Goal: Communication & Community: Participate in discussion

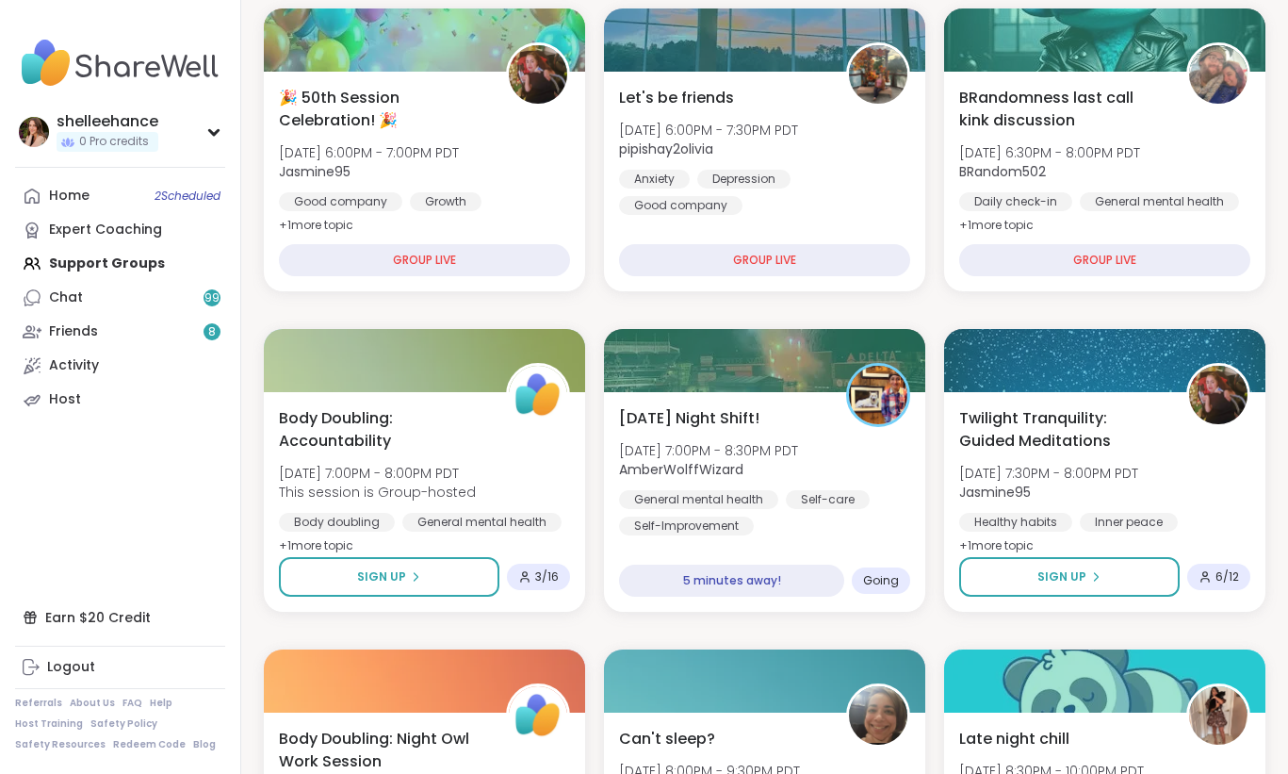
scroll to position [563, 0]
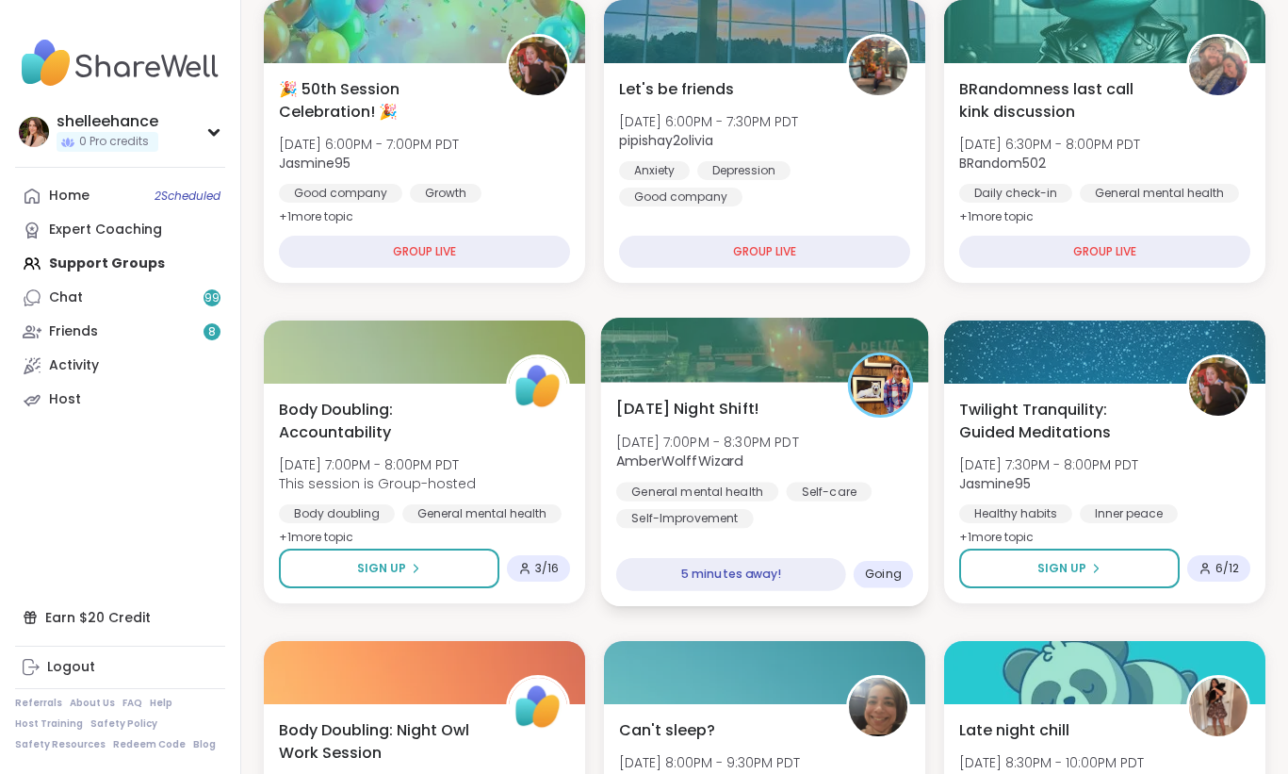
click at [879, 524] on div "General mental health Self-care [MEDICAL_DATA]" at bounding box center [764, 505] width 297 height 46
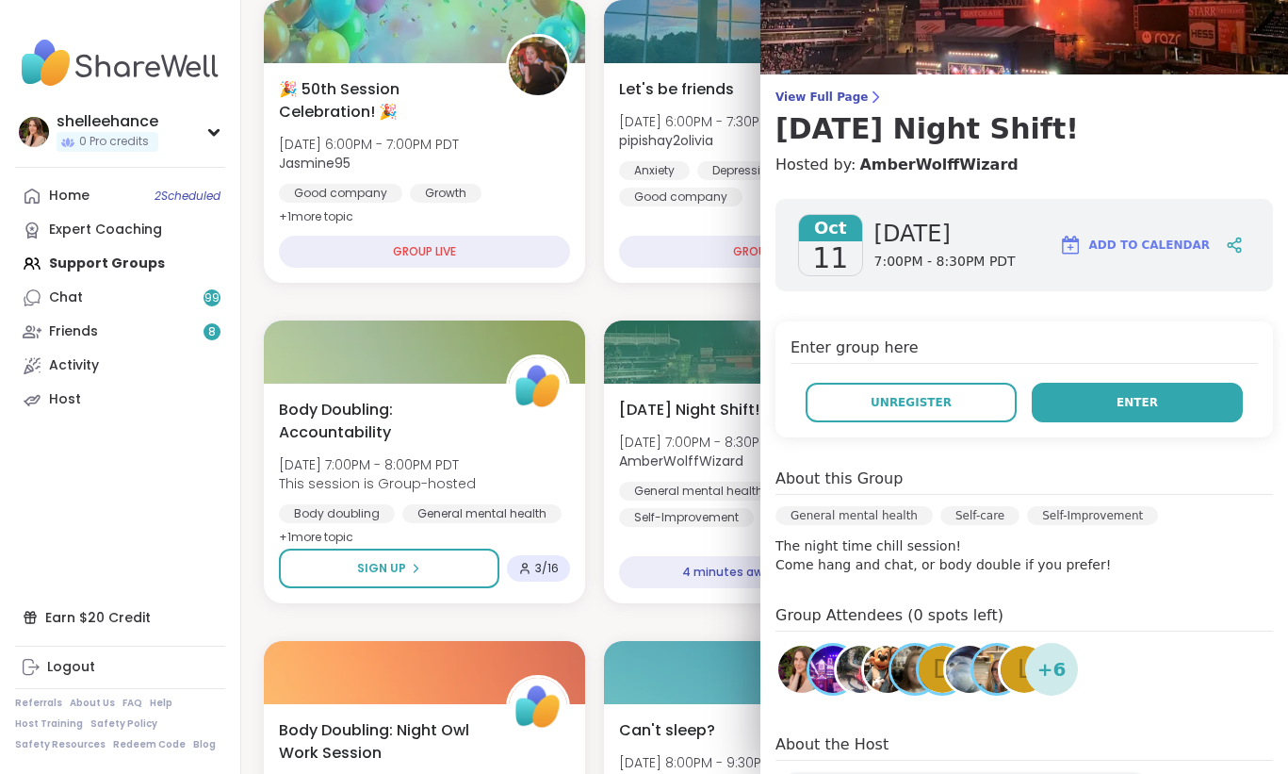
scroll to position [80, 0]
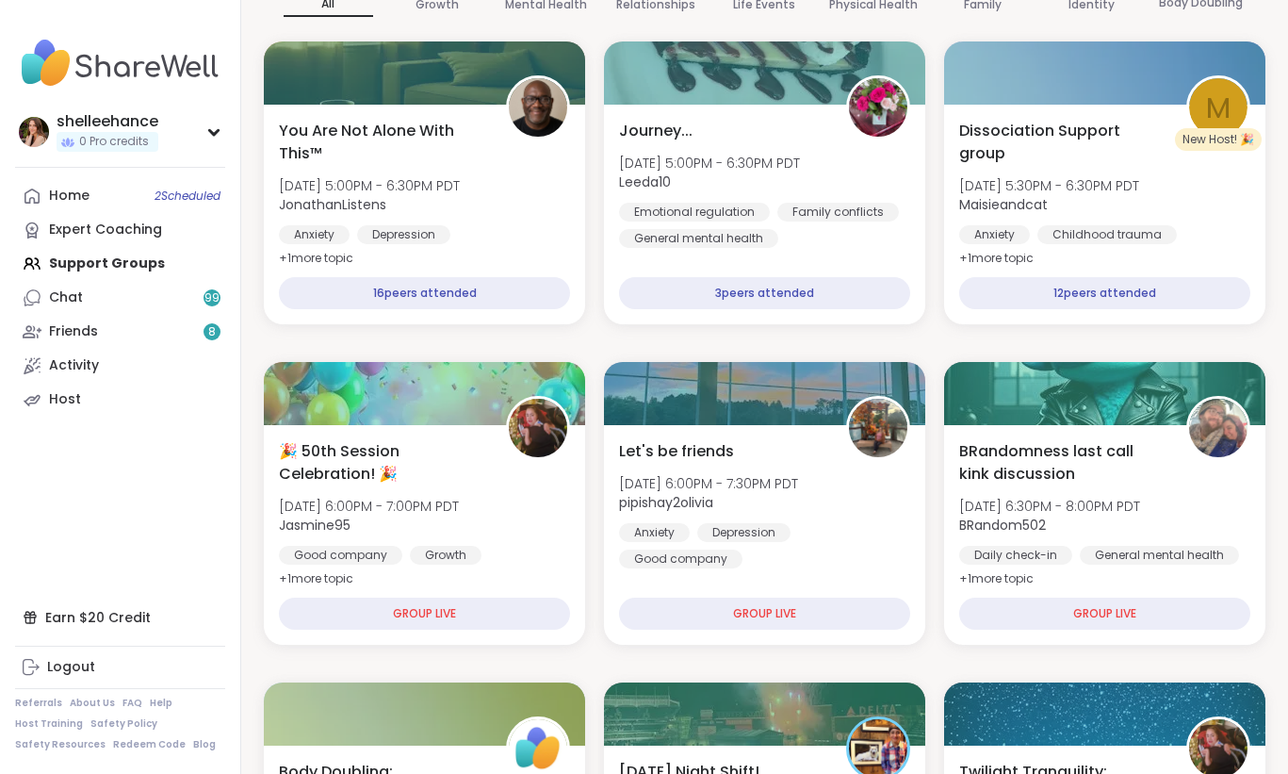
scroll to position [379, 0]
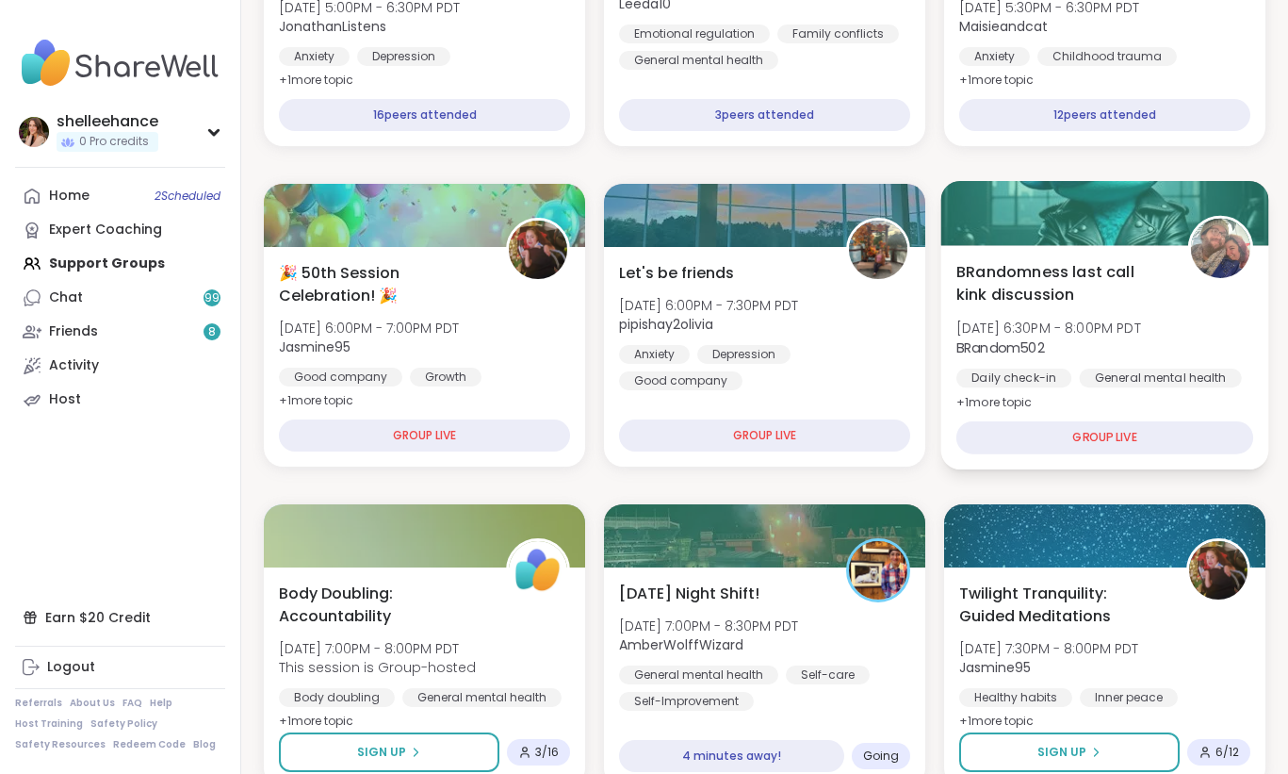
click at [1152, 359] on div "BRandomness last call kink discussion [DATE] 6:30PM - 8:00PM PDT BRandom502 Dai…" at bounding box center [1105, 337] width 297 height 154
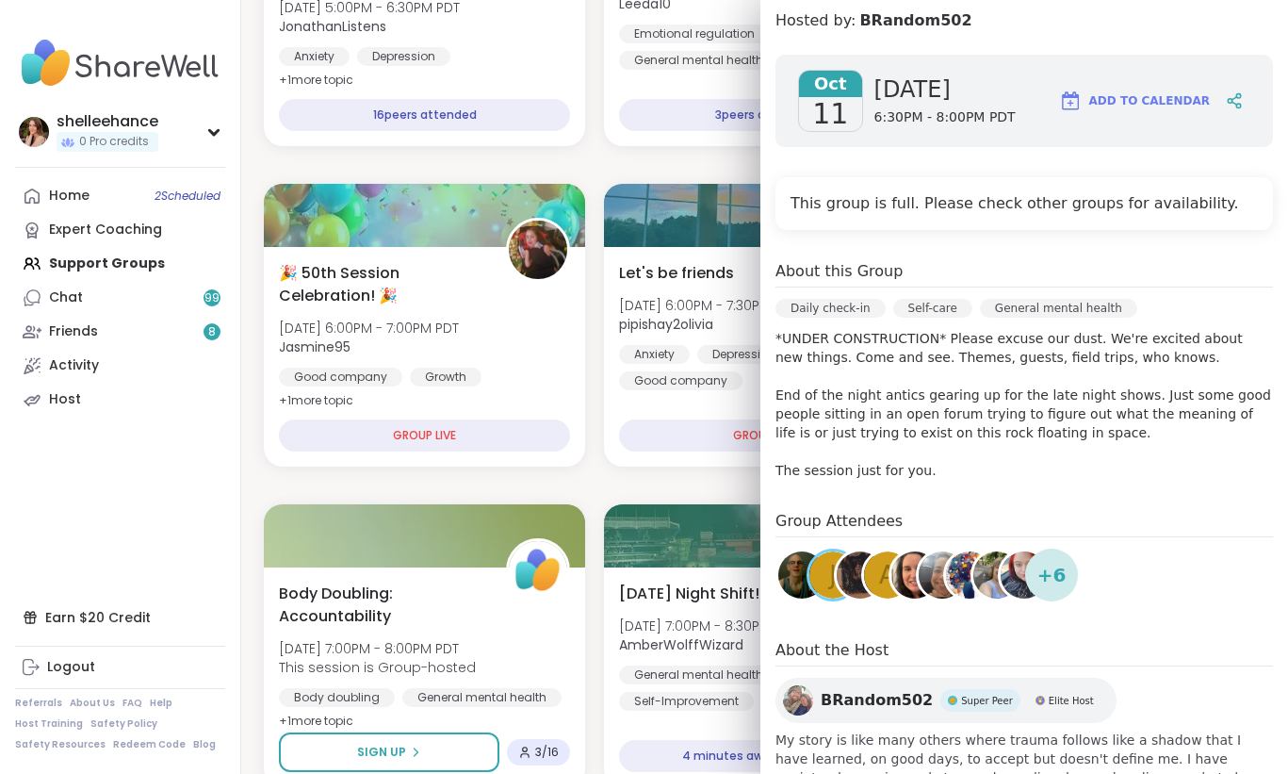
scroll to position [317, 0]
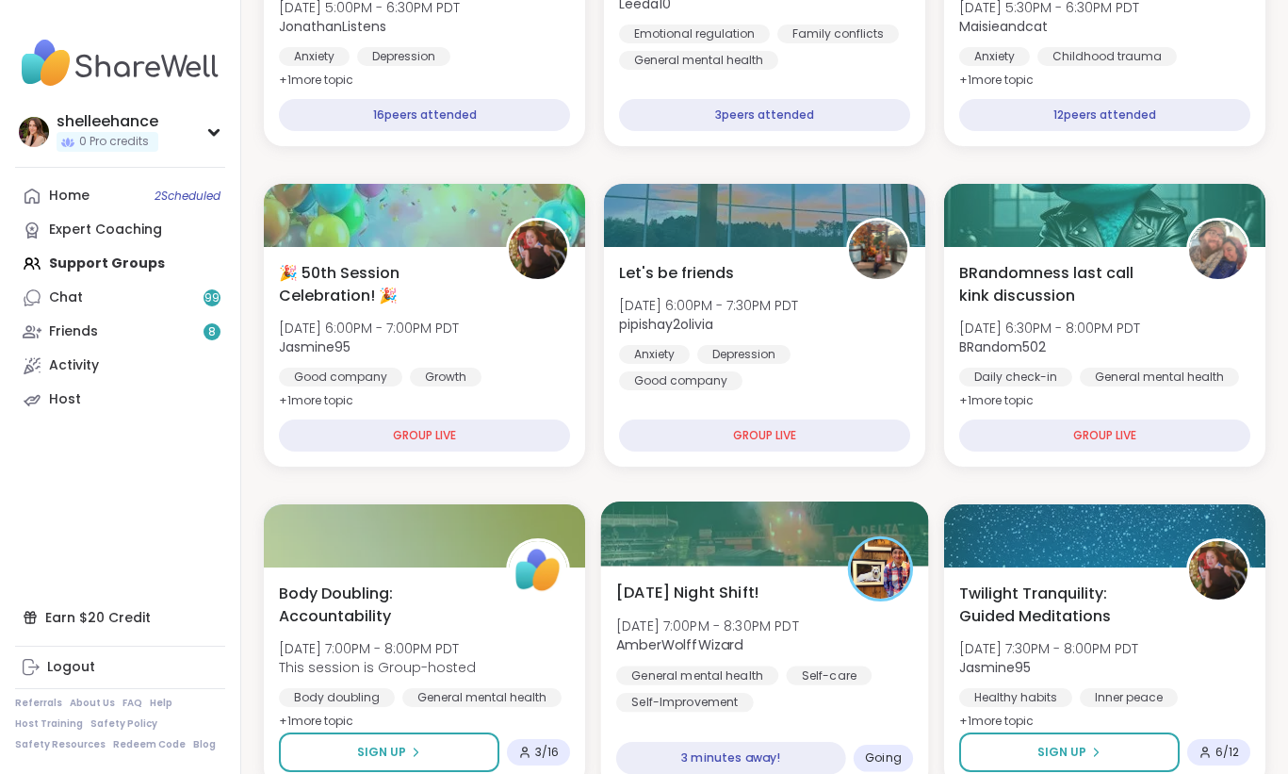
scroll to position [523, 0]
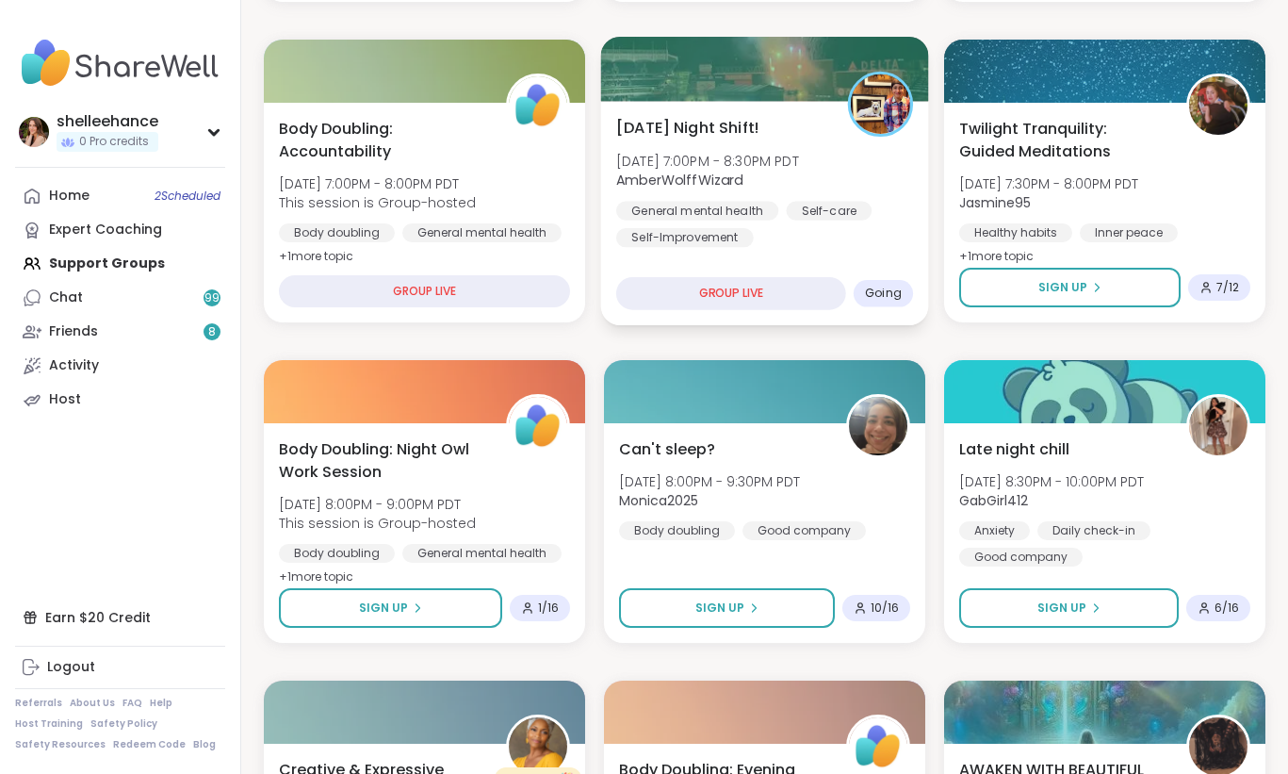
click at [861, 247] on div "[DATE] Night Shift! [DATE] 7:00PM - 8:30PM PDT AmberWolffWizard General mental …" at bounding box center [765, 213] width 328 height 224
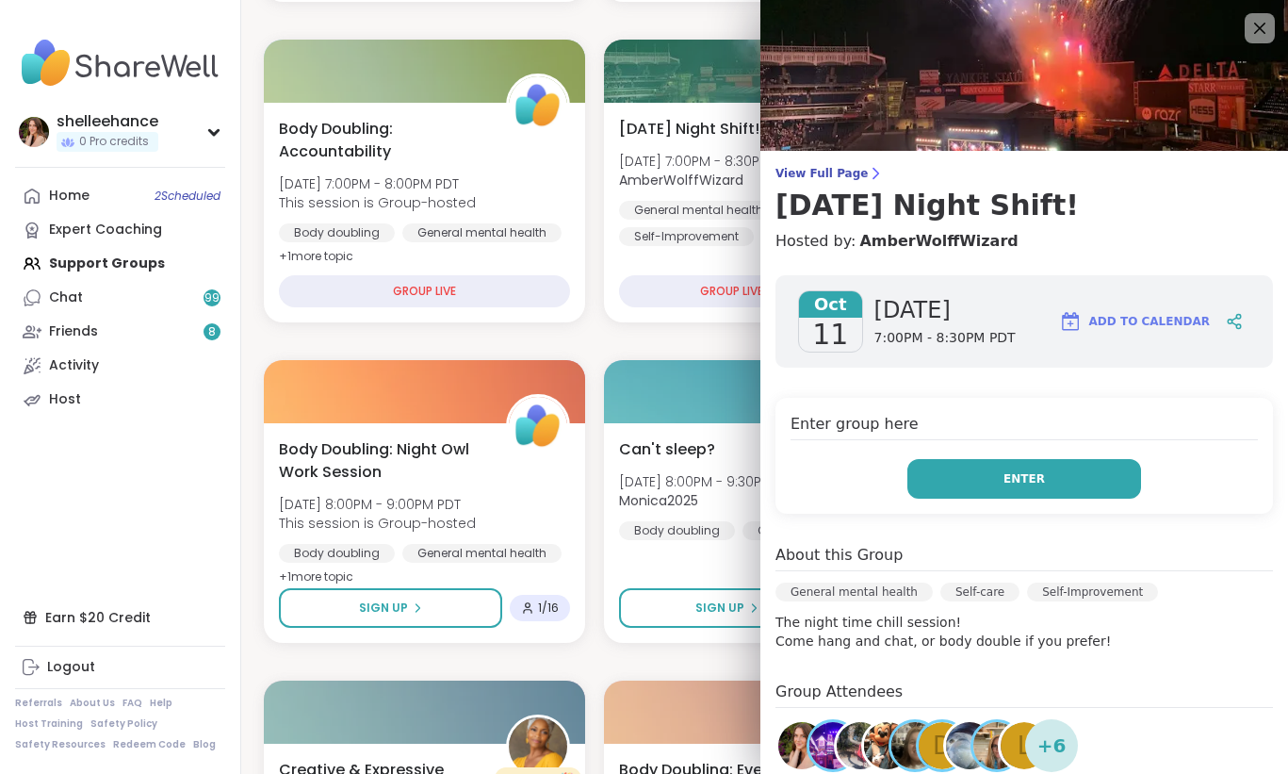
click at [968, 478] on button "Enter" at bounding box center [1025, 479] width 234 height 40
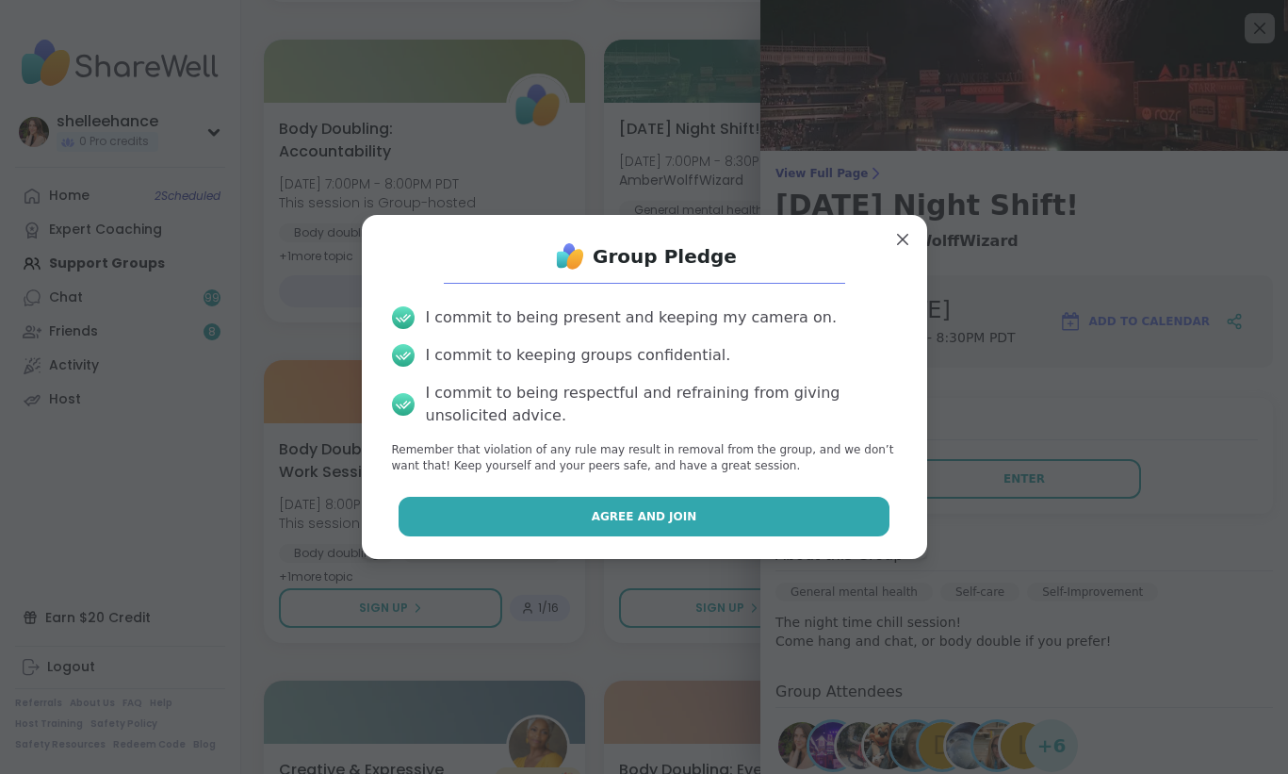
click at [565, 519] on button "Agree and Join" at bounding box center [644, 517] width 491 height 40
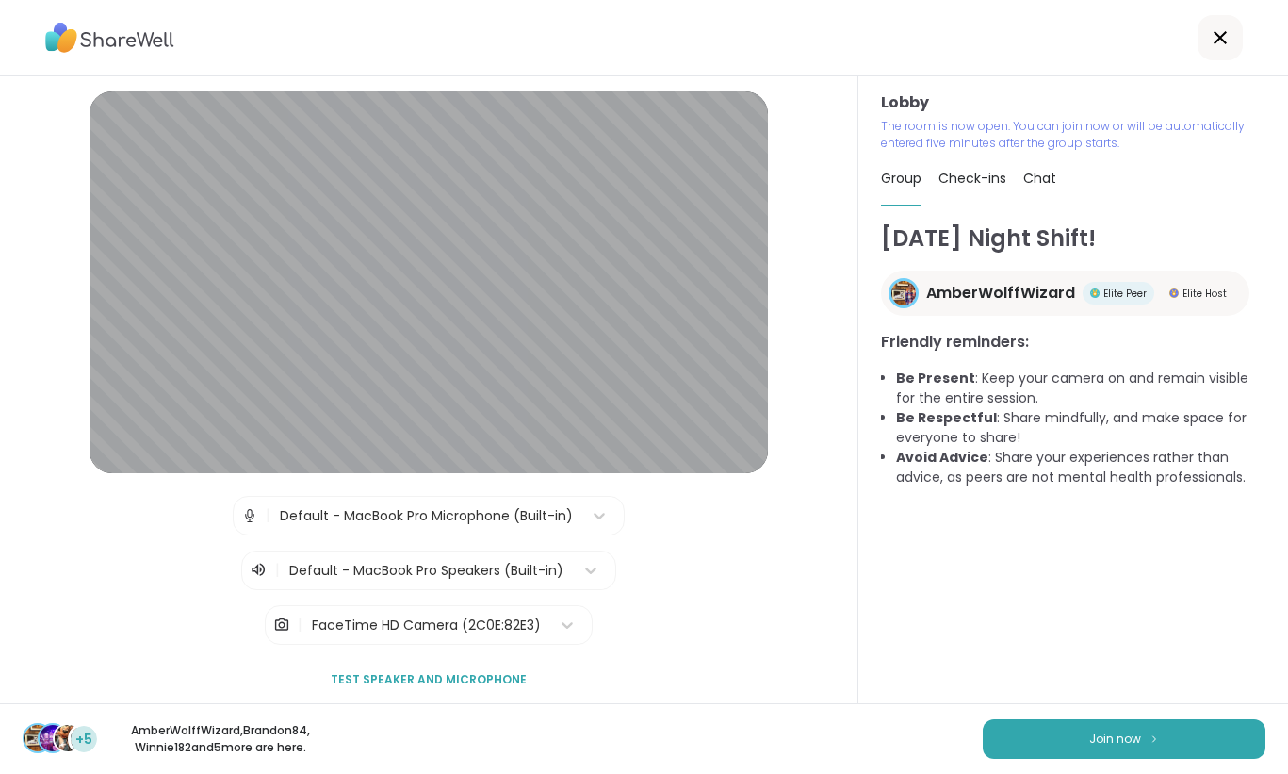
click at [1108, 756] on button "Join now" at bounding box center [1124, 739] width 283 height 40
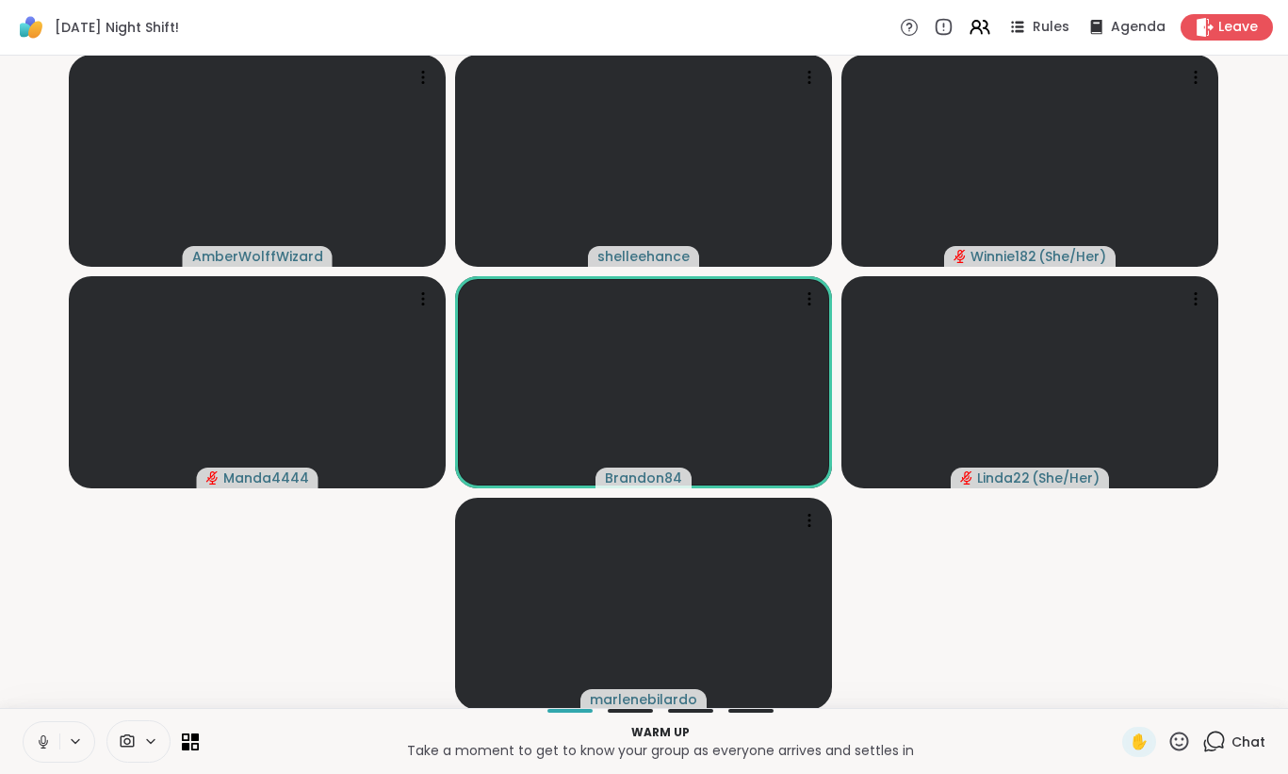
click at [47, 738] on icon at bounding box center [43, 741] width 17 height 17
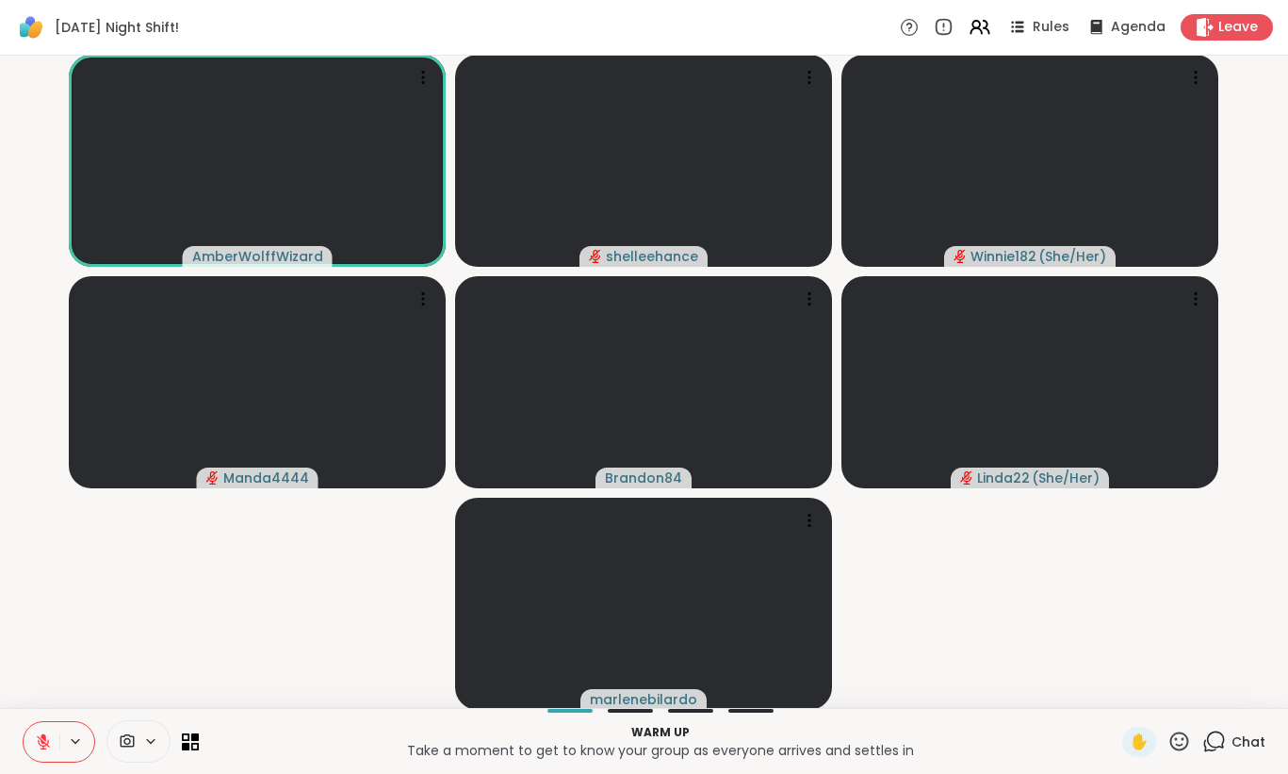
click at [179, 578] on video-player-container "AmberWolffWizard shelleehance Winnie182 ( She/Her ) Manda4444 Brandon84 Linda22…" at bounding box center [644, 381] width 1266 height 637
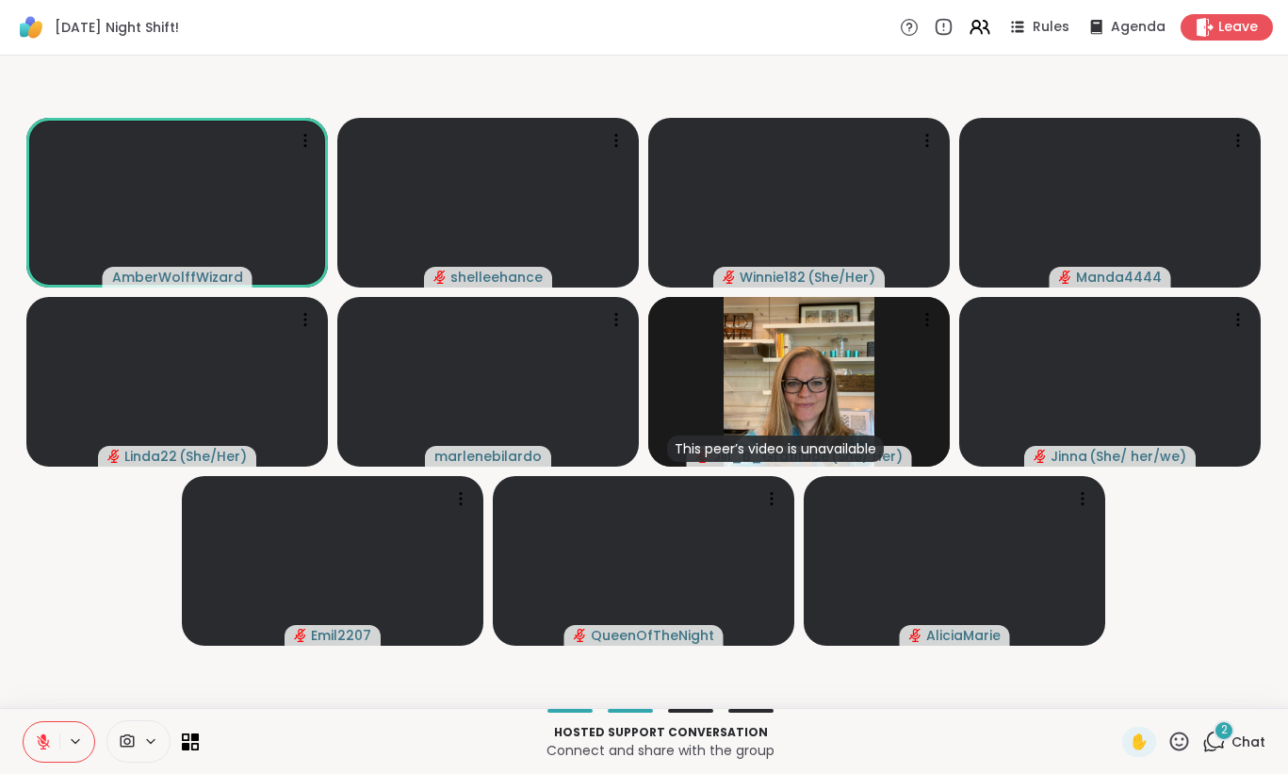
click at [179, 578] on video-player-container "AmberWolffWizard shelleehance Winnie182 ( She/Her ) Manda4444 Linda22 ( She/Her…" at bounding box center [644, 381] width 1266 height 637
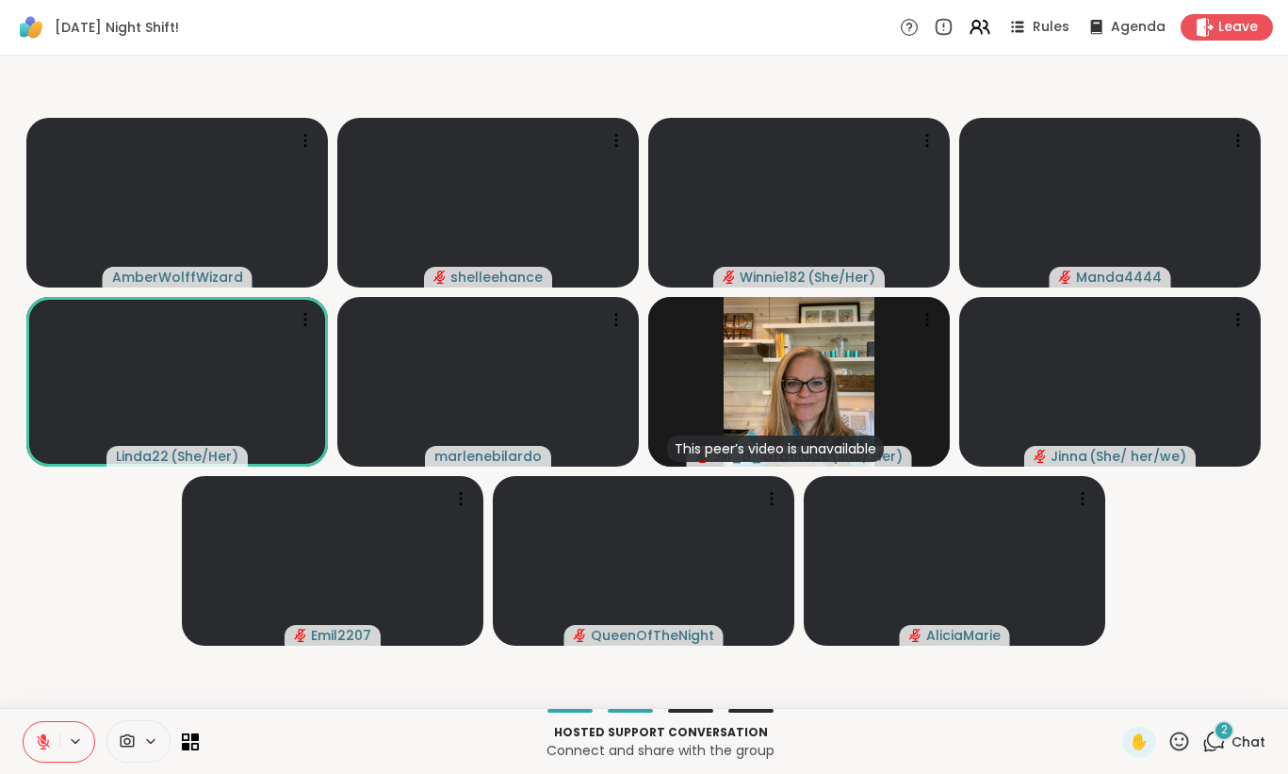
click at [1225, 738] on div "2" at bounding box center [1224, 730] width 21 height 21
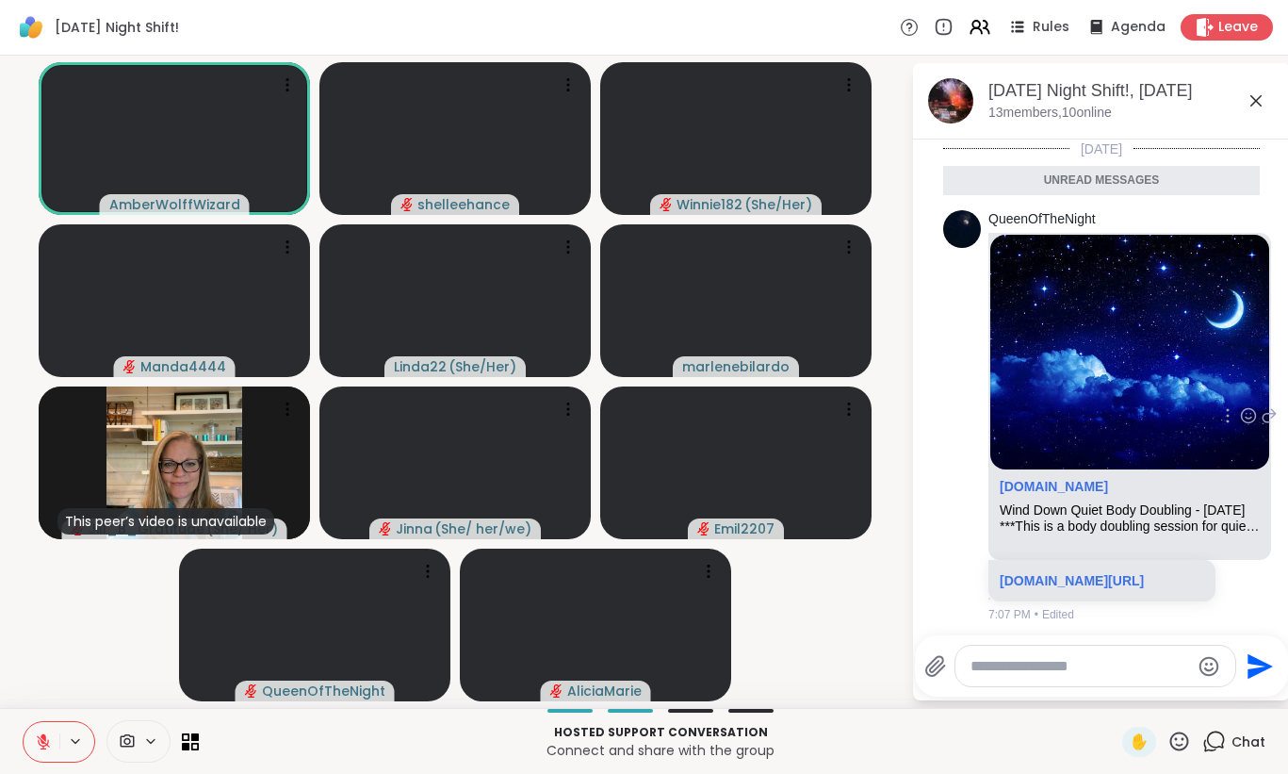
scroll to position [144, 0]
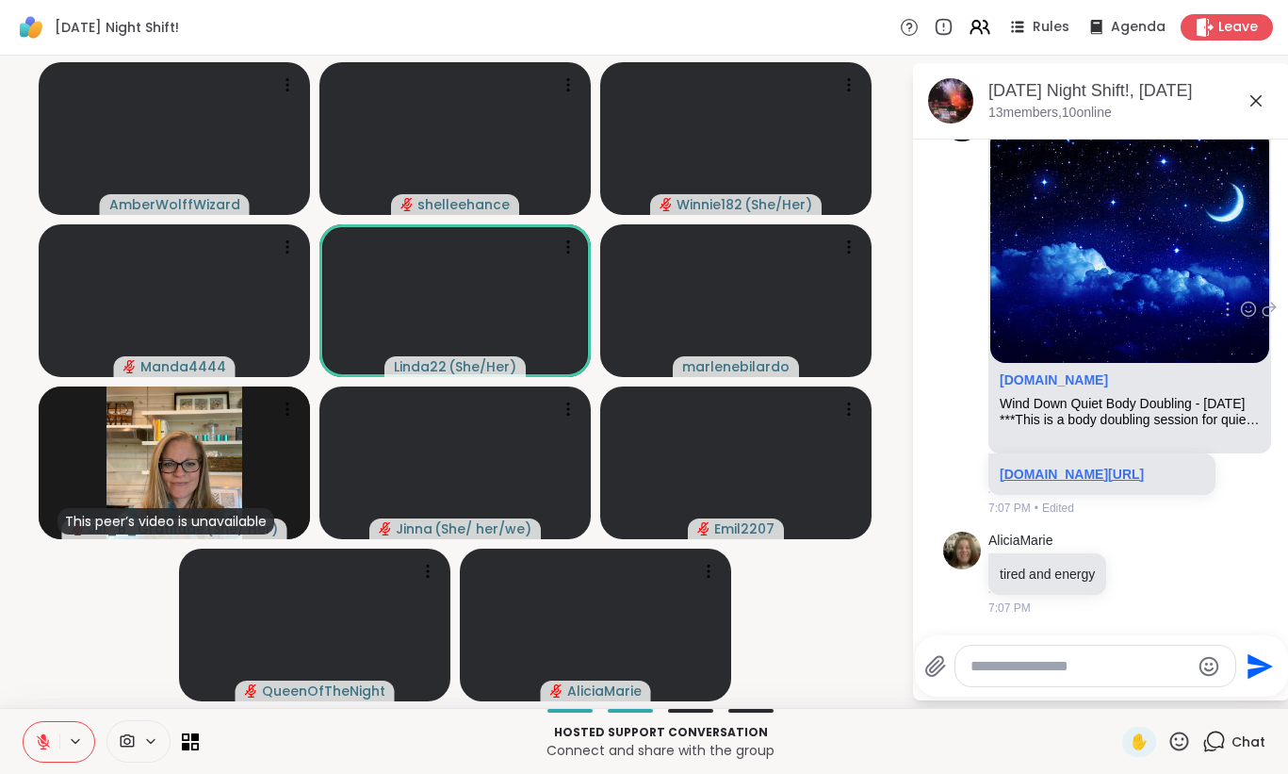
click at [1143, 467] on link "[DOMAIN_NAME][URL]" at bounding box center [1072, 474] width 144 height 15
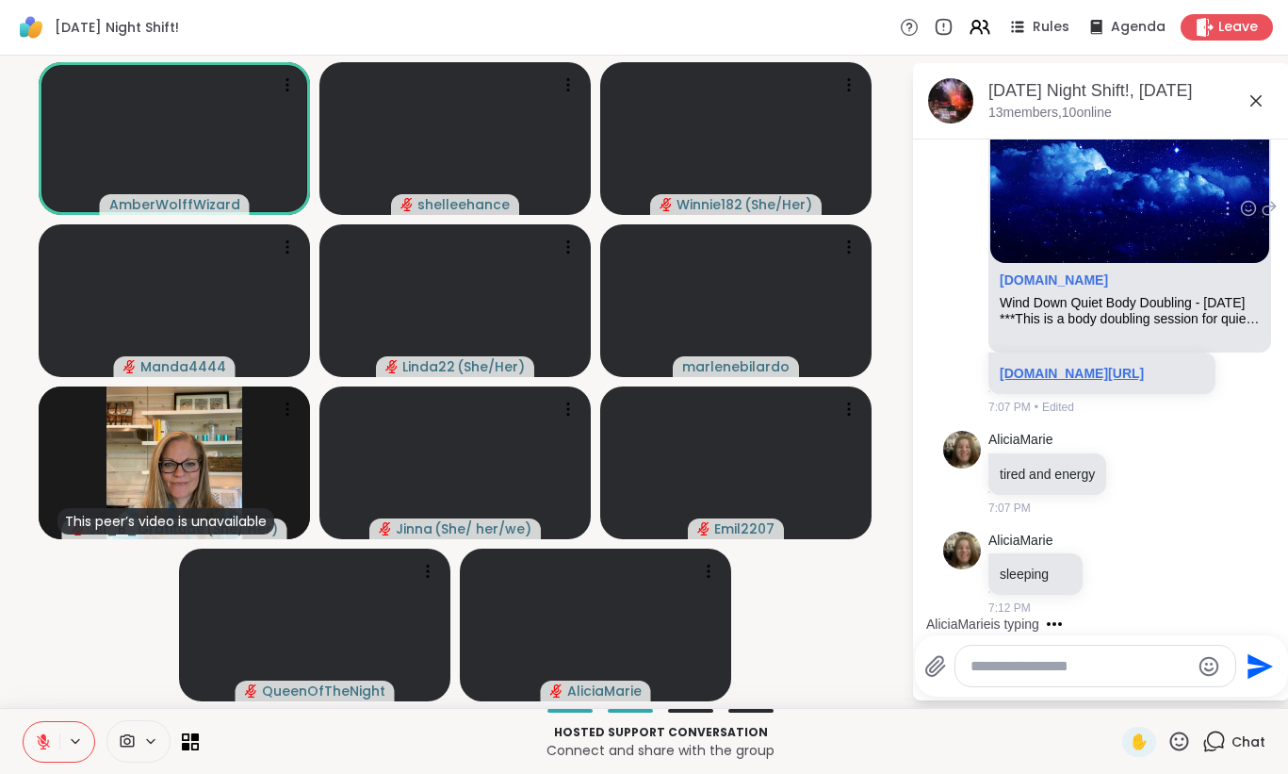
scroll to position [200, 0]
click at [45, 733] on icon at bounding box center [43, 741] width 17 height 17
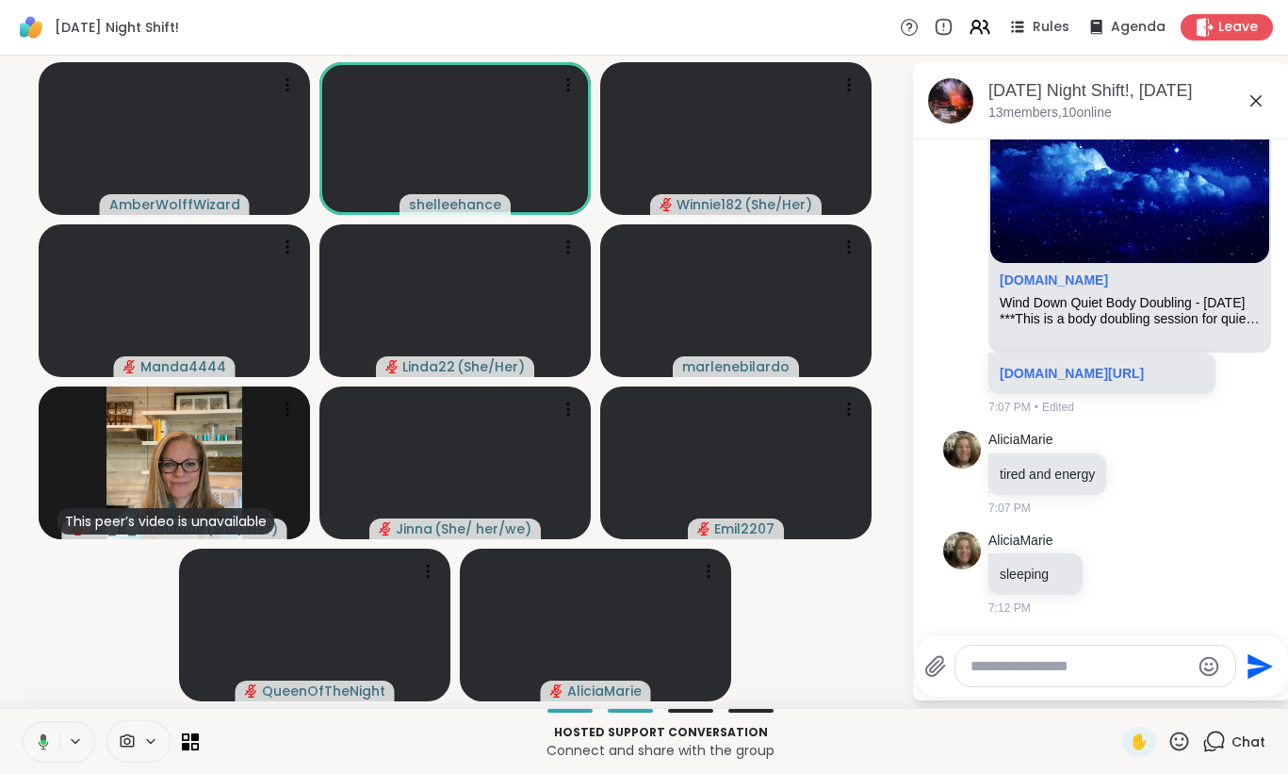
click at [37, 746] on icon at bounding box center [40, 741] width 17 height 17
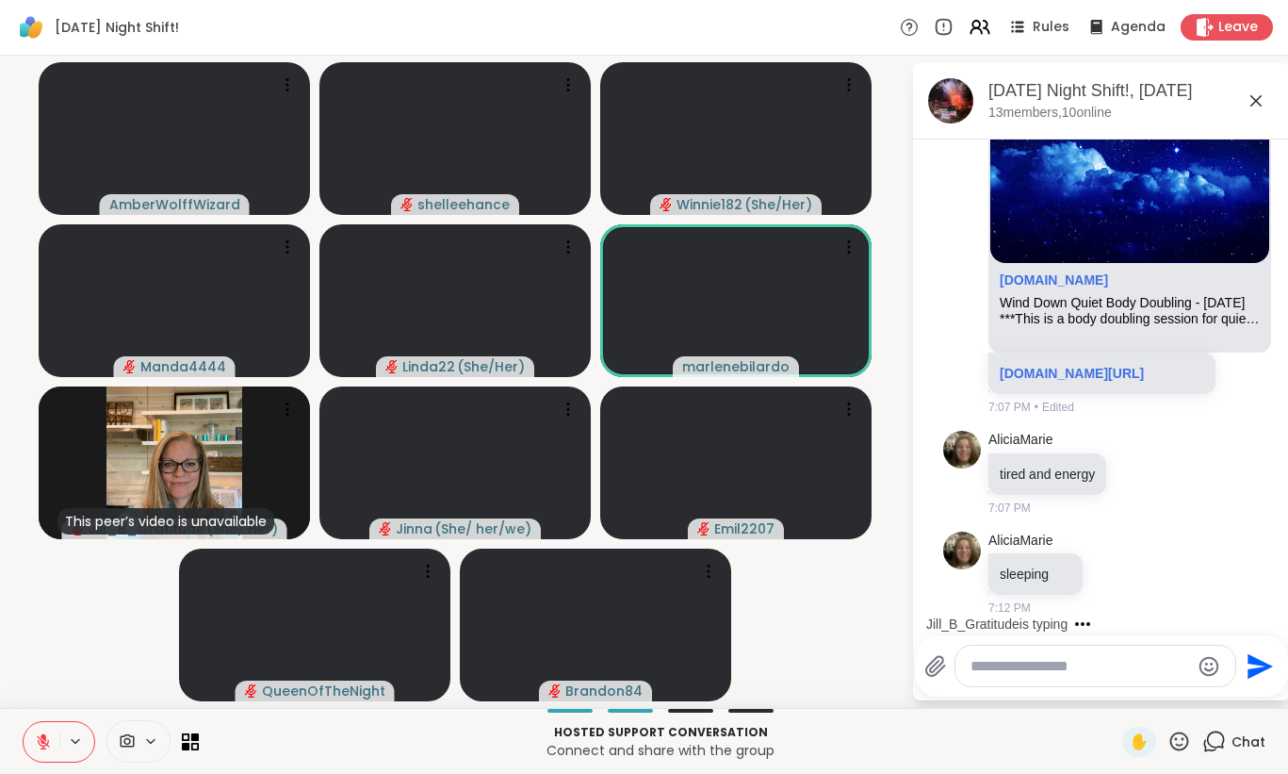
scroll to position [301, 0]
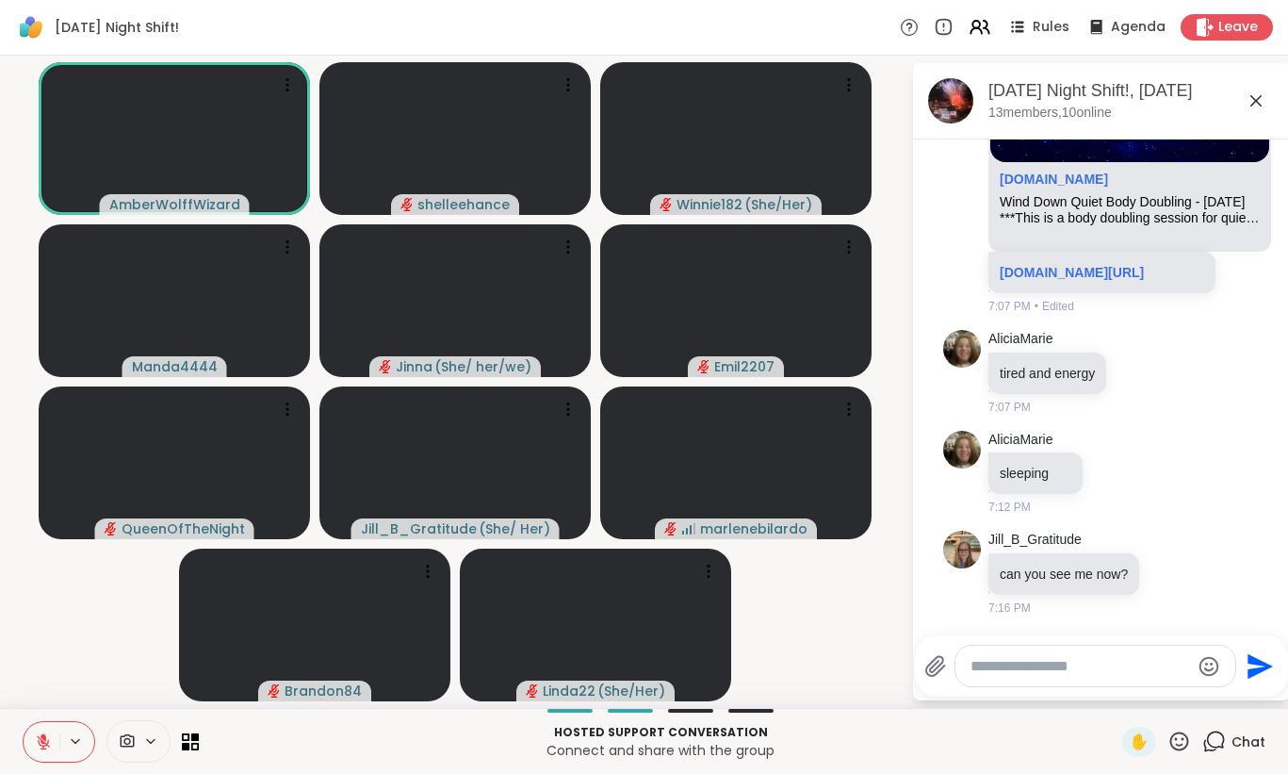
click at [33, 745] on button at bounding box center [42, 742] width 36 height 40
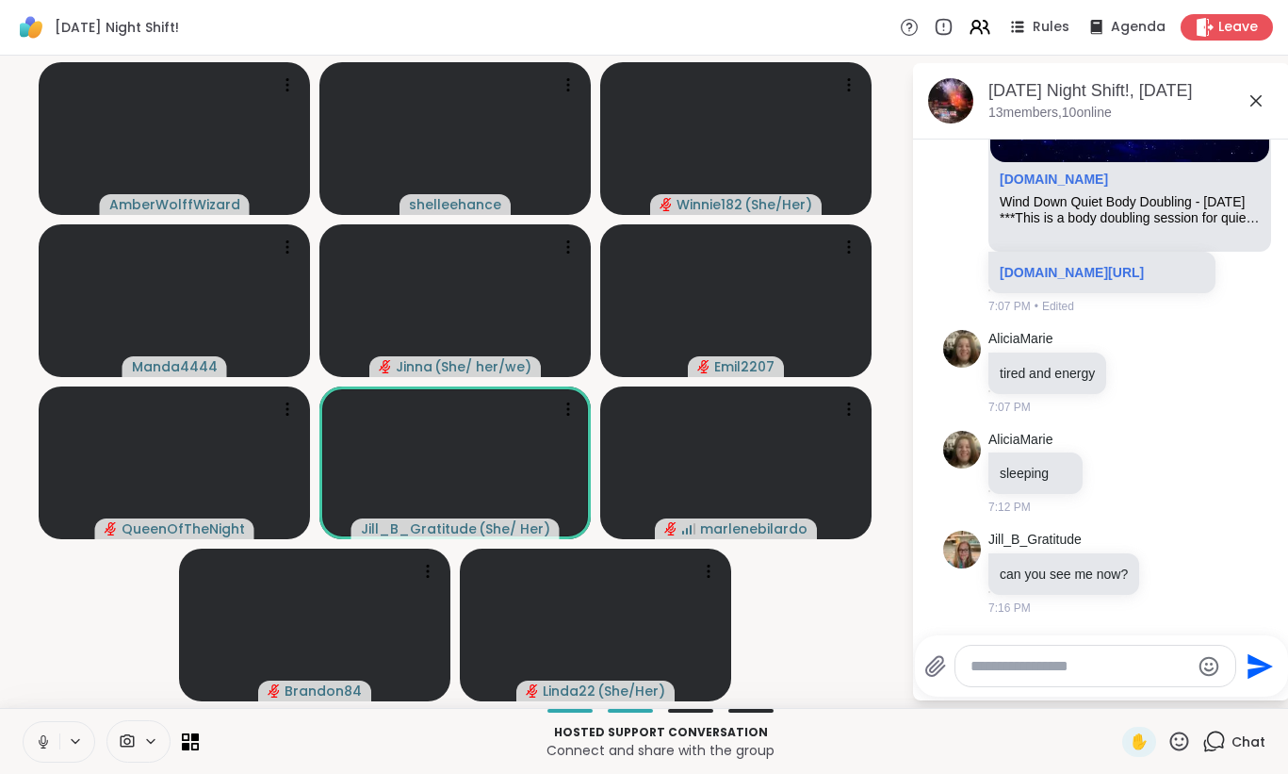
click at [34, 753] on button at bounding box center [42, 742] width 36 height 40
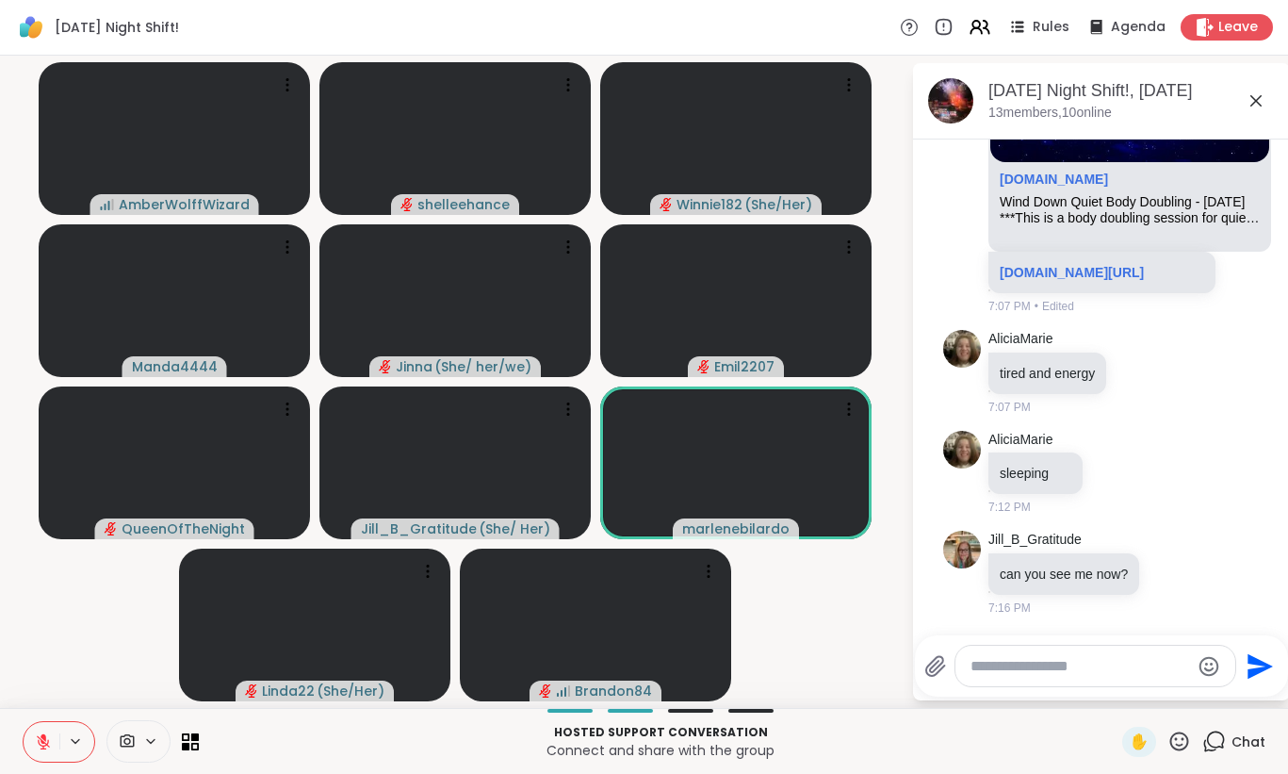
click at [47, 731] on button at bounding box center [42, 742] width 36 height 40
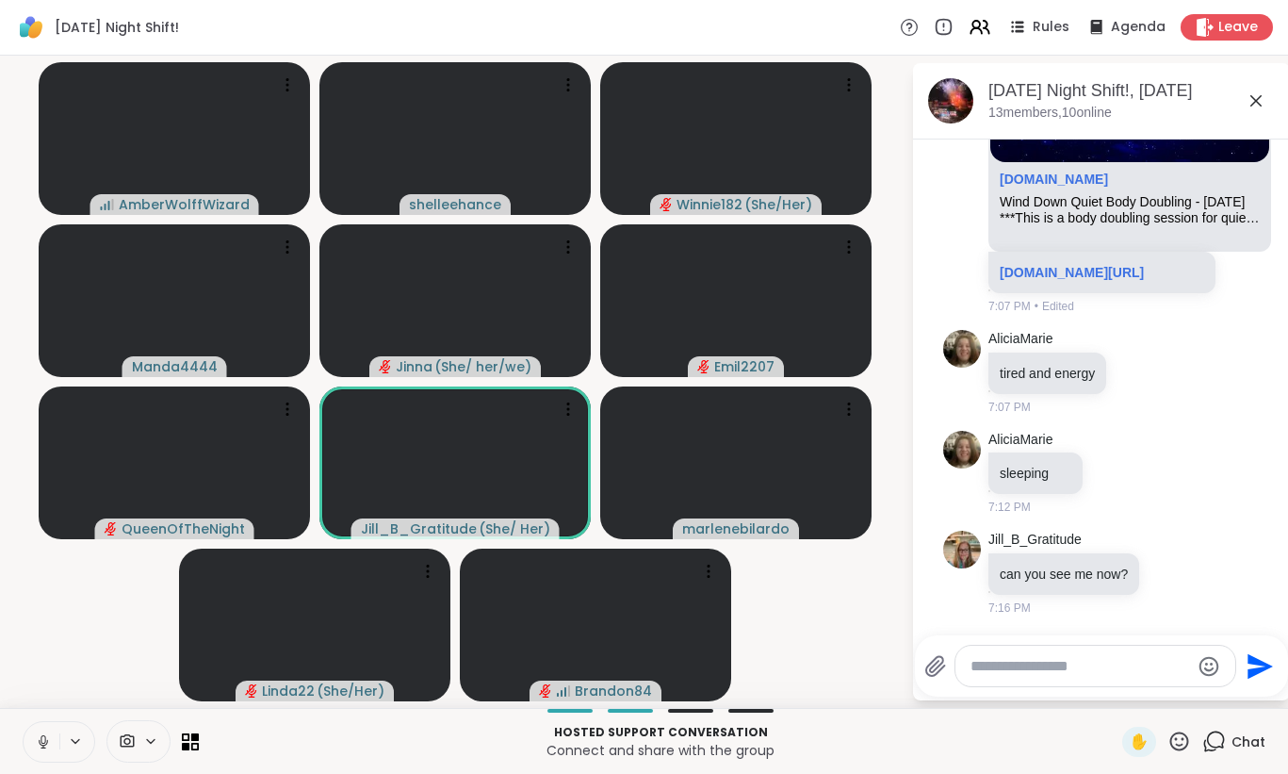
click at [35, 747] on icon at bounding box center [43, 741] width 17 height 17
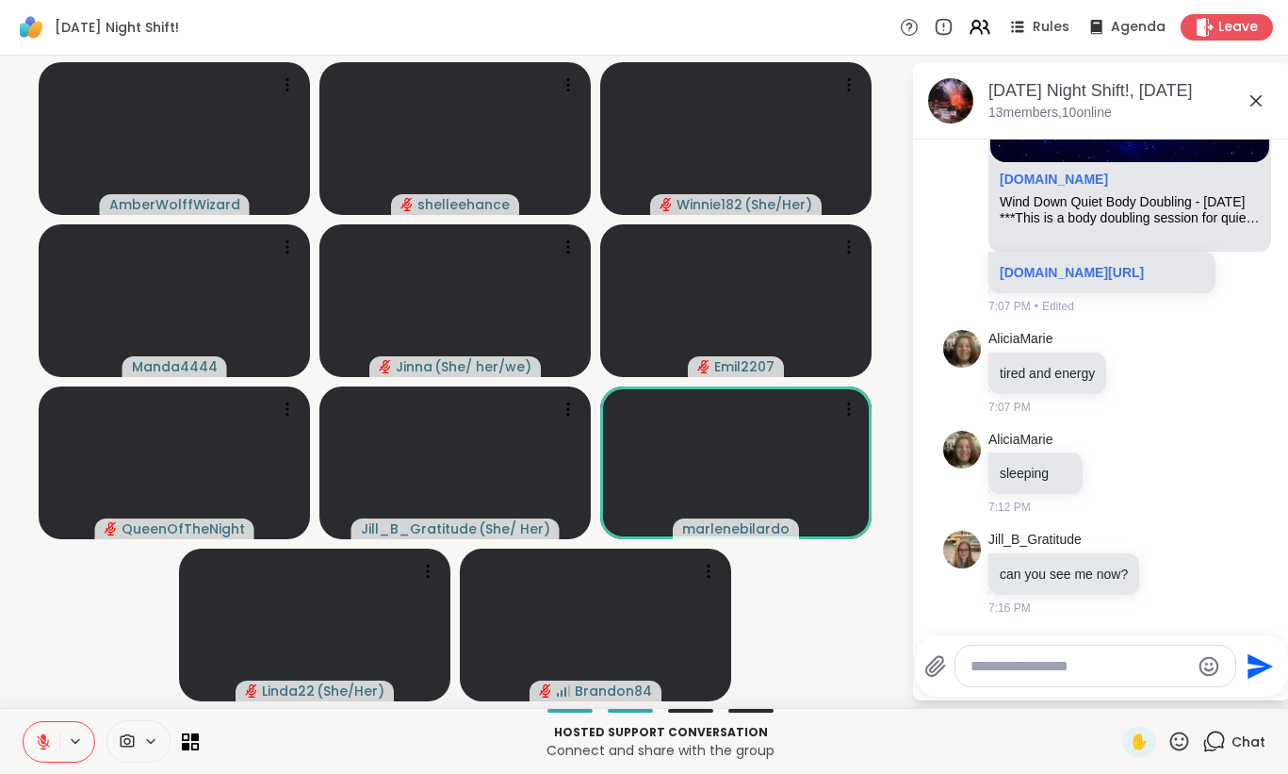
click at [28, 757] on button at bounding box center [42, 742] width 36 height 40
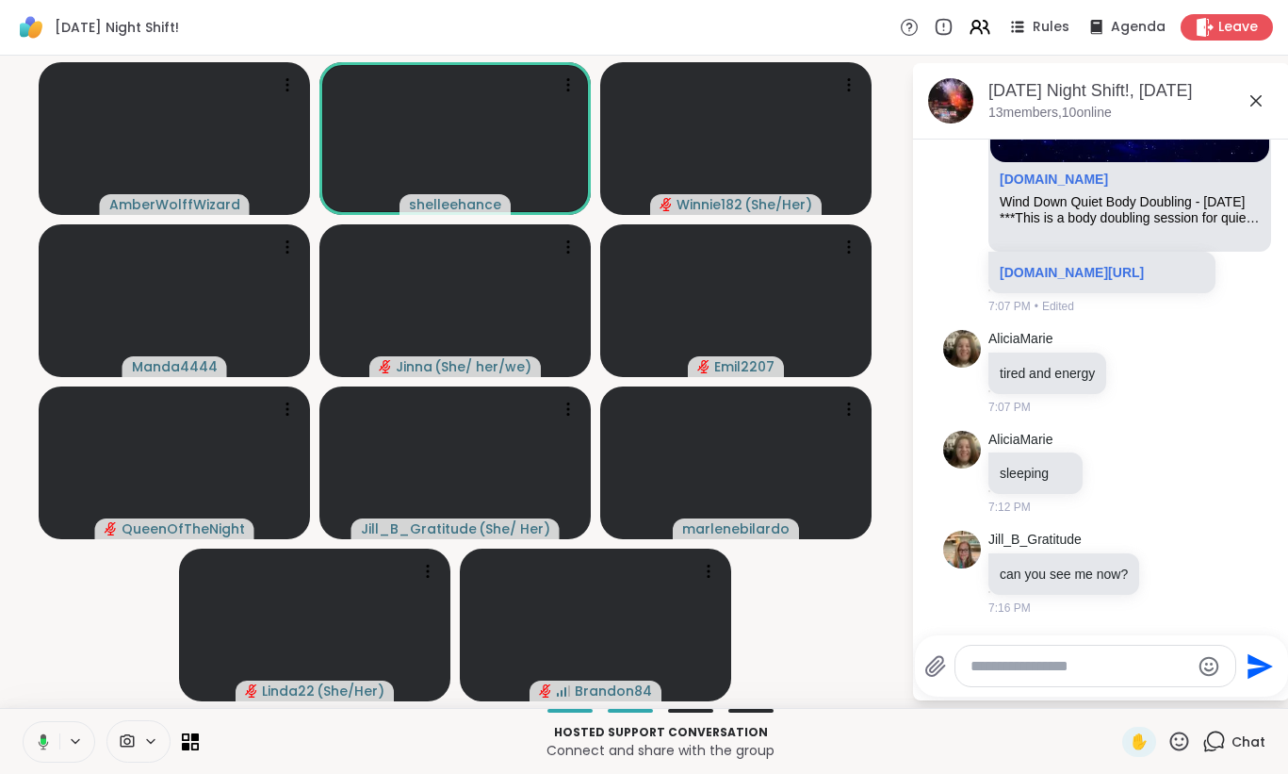
click at [36, 739] on icon at bounding box center [40, 741] width 17 height 17
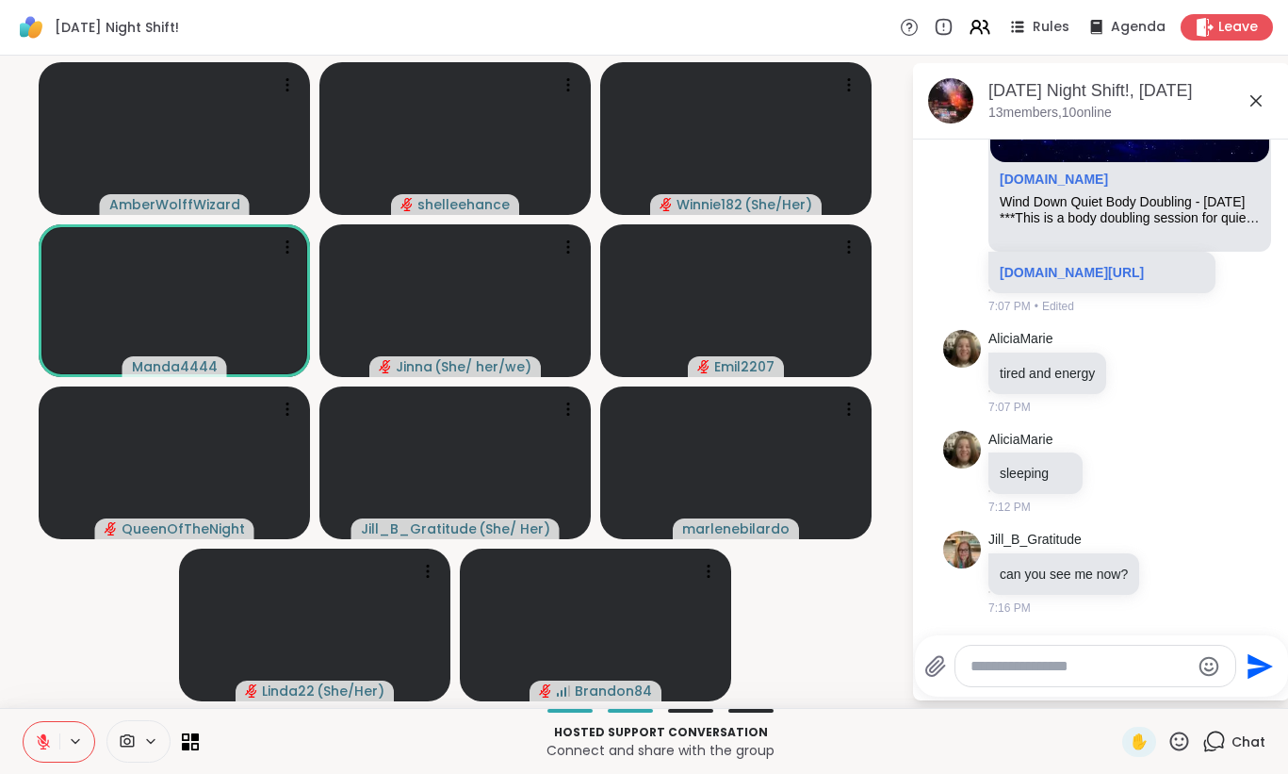
click at [35, 739] on icon at bounding box center [43, 741] width 17 height 17
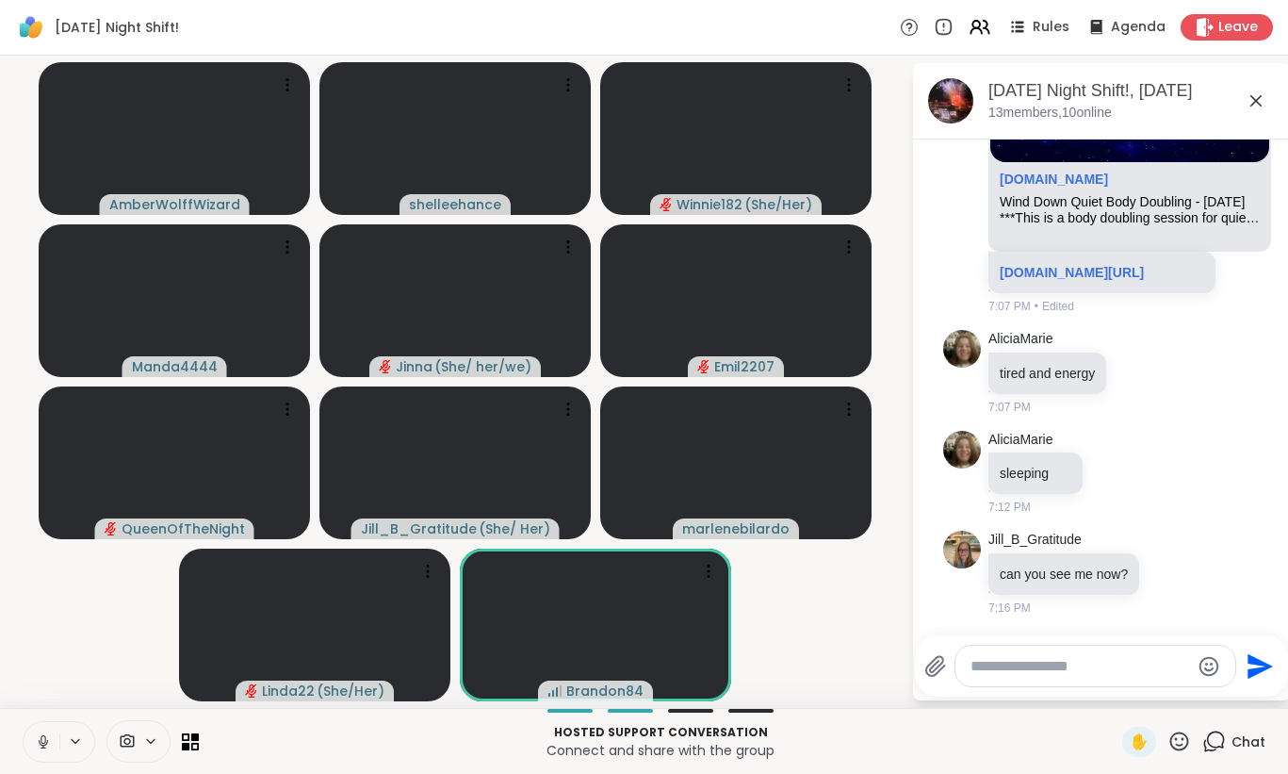
click at [35, 739] on icon at bounding box center [43, 741] width 17 height 17
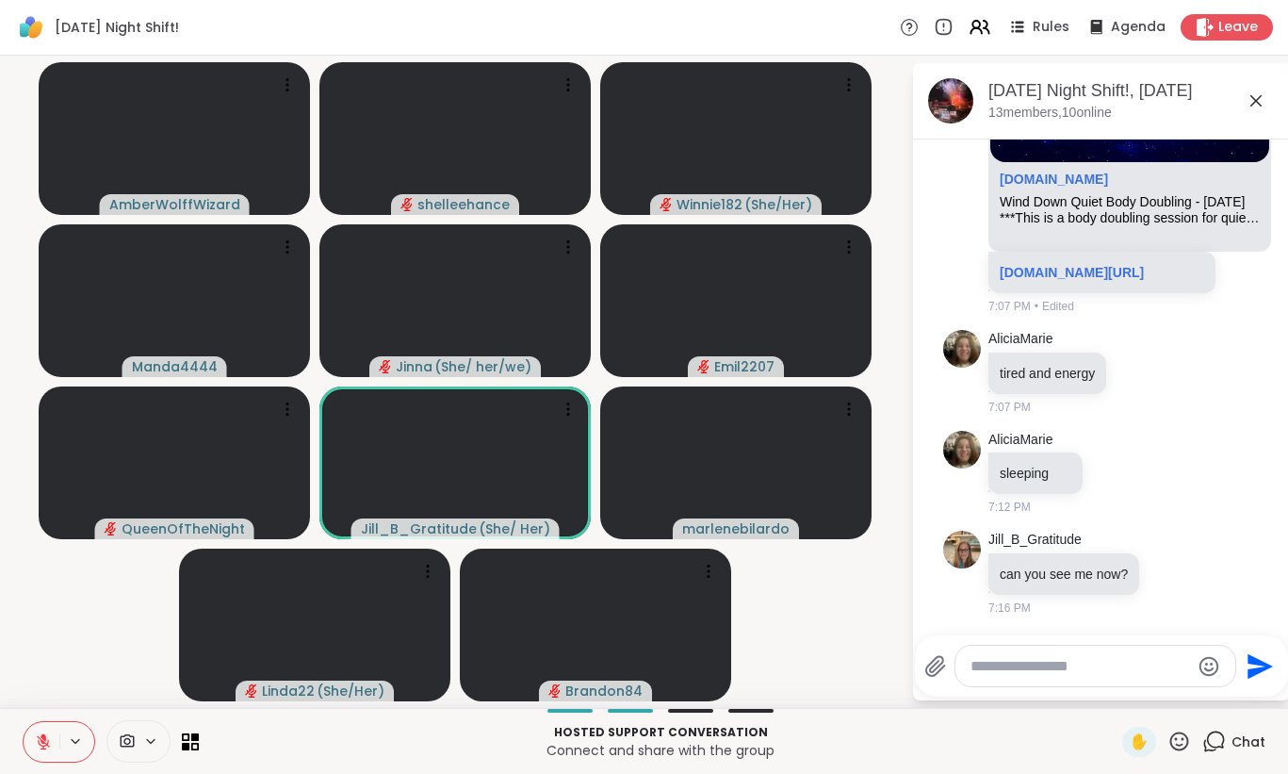
click at [41, 747] on icon at bounding box center [43, 741] width 13 height 13
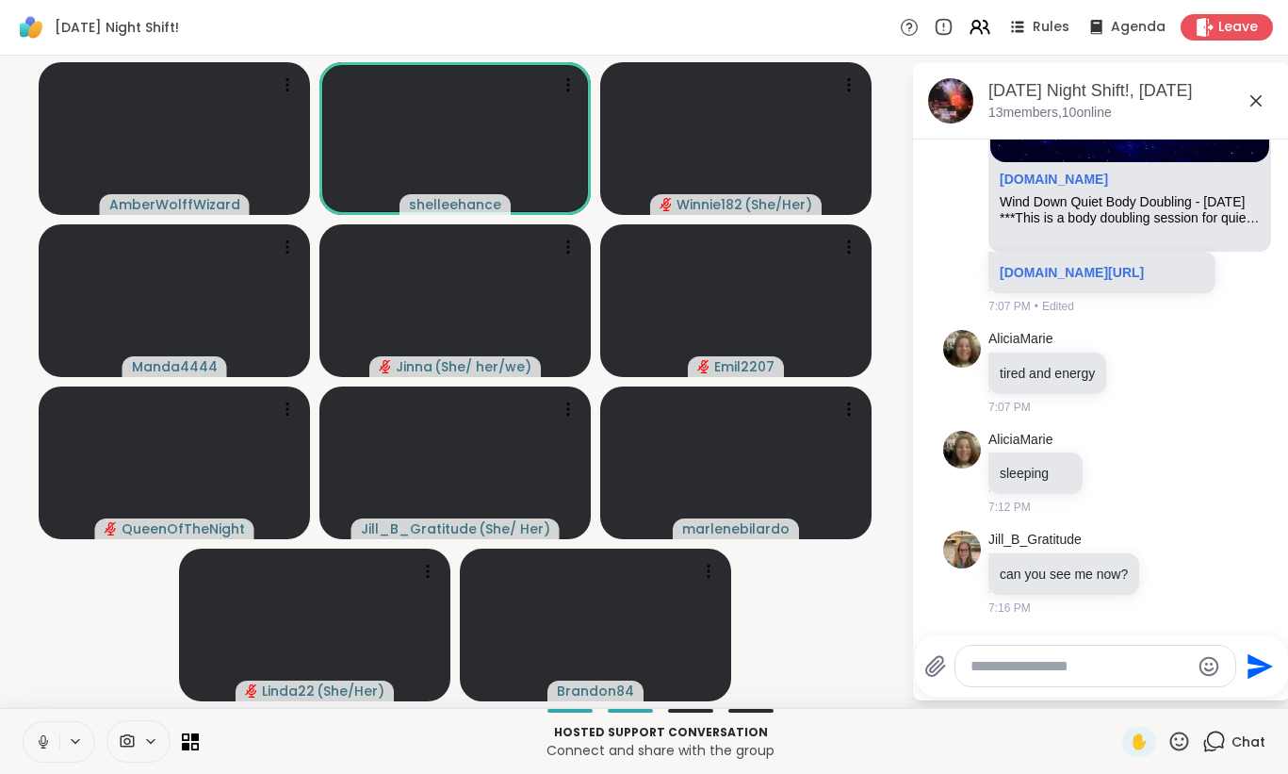
click at [35, 747] on icon at bounding box center [43, 741] width 17 height 17
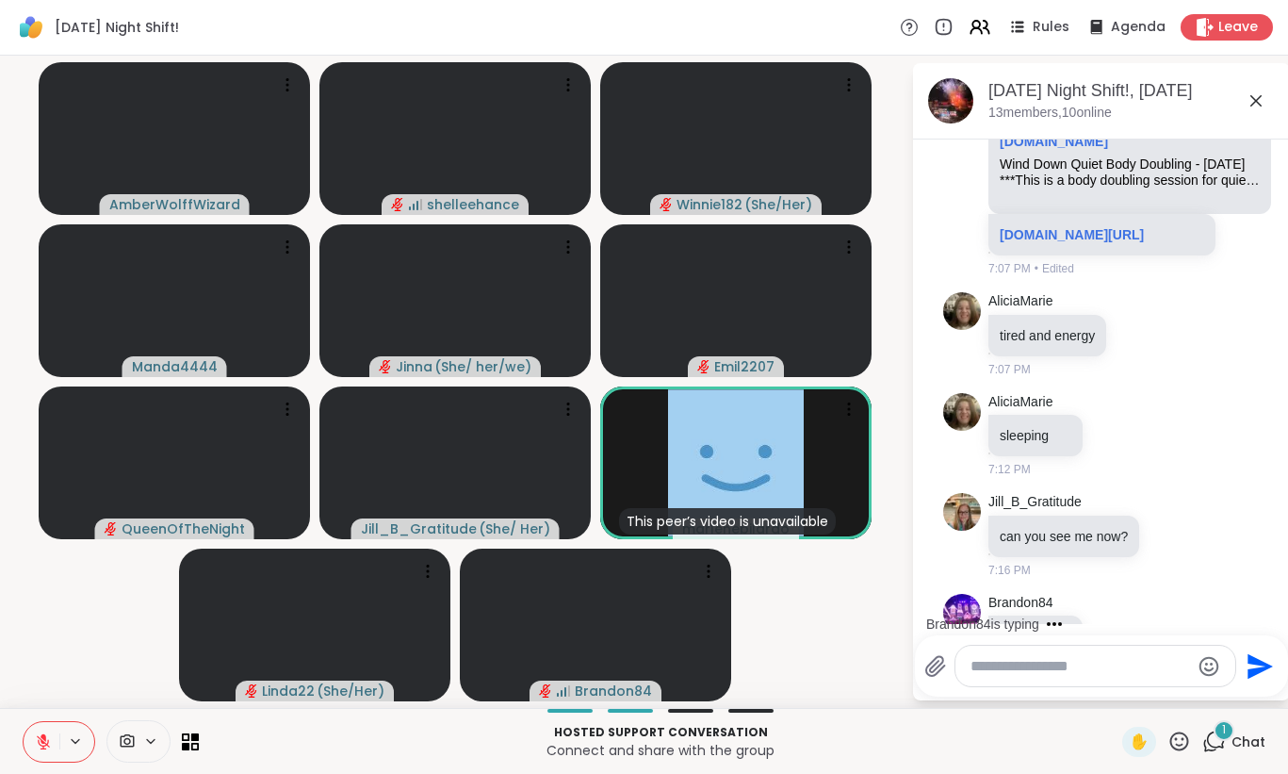
scroll to position [401, 0]
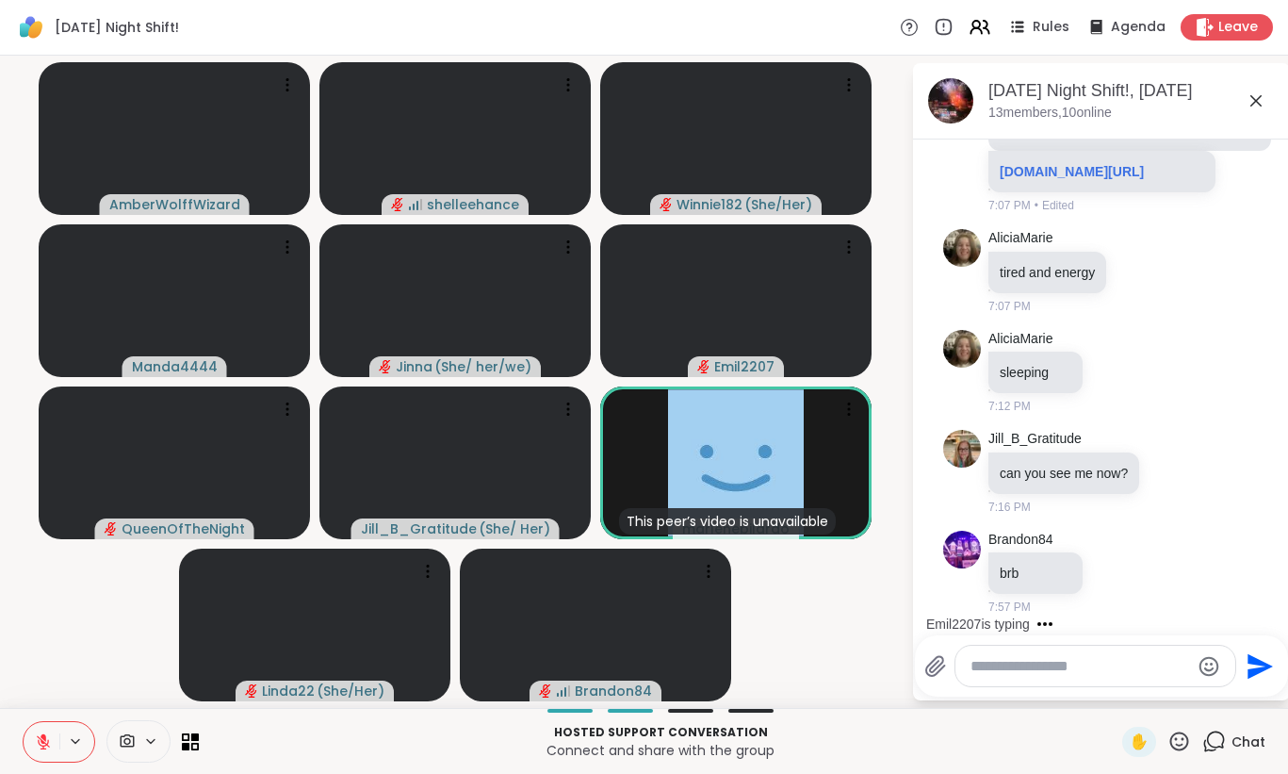
click at [35, 747] on icon at bounding box center [43, 741] width 17 height 17
click at [35, 747] on icon at bounding box center [40, 741] width 17 height 17
click at [36, 747] on icon at bounding box center [43, 741] width 17 height 17
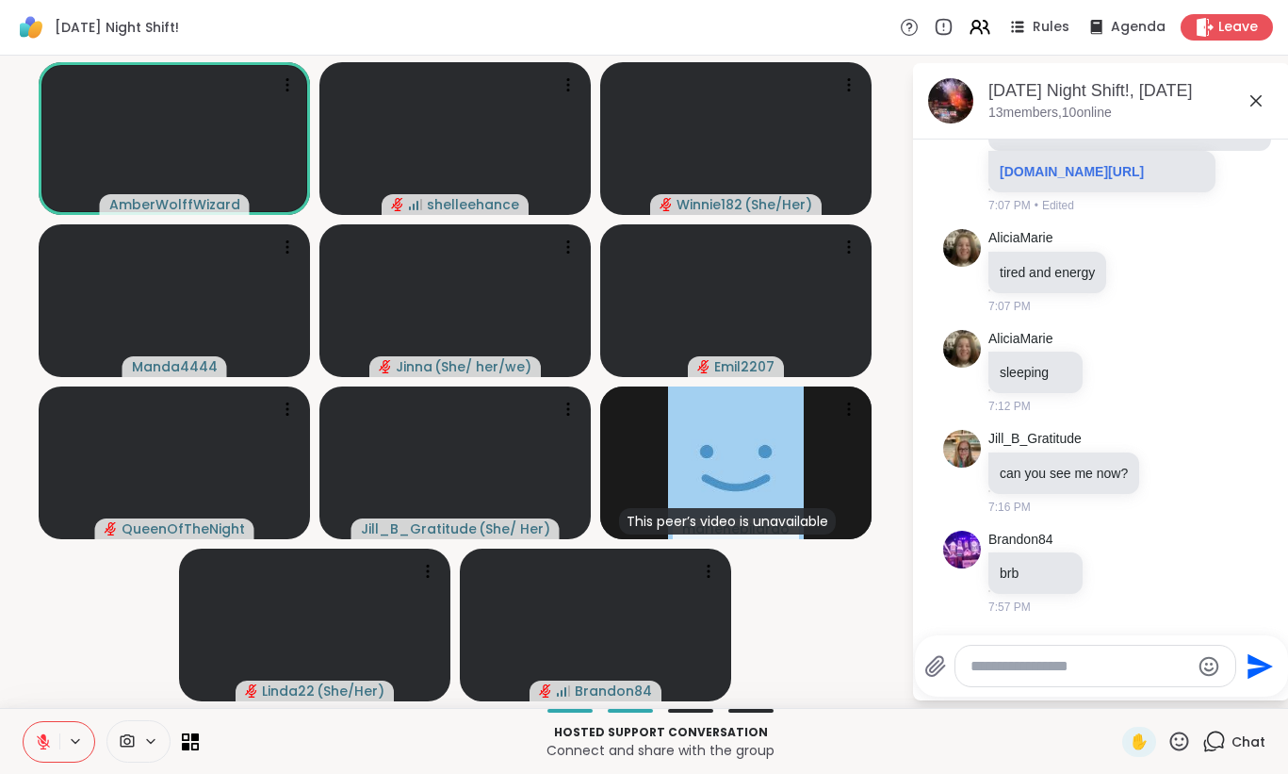
click at [36, 747] on icon at bounding box center [43, 741] width 17 height 17
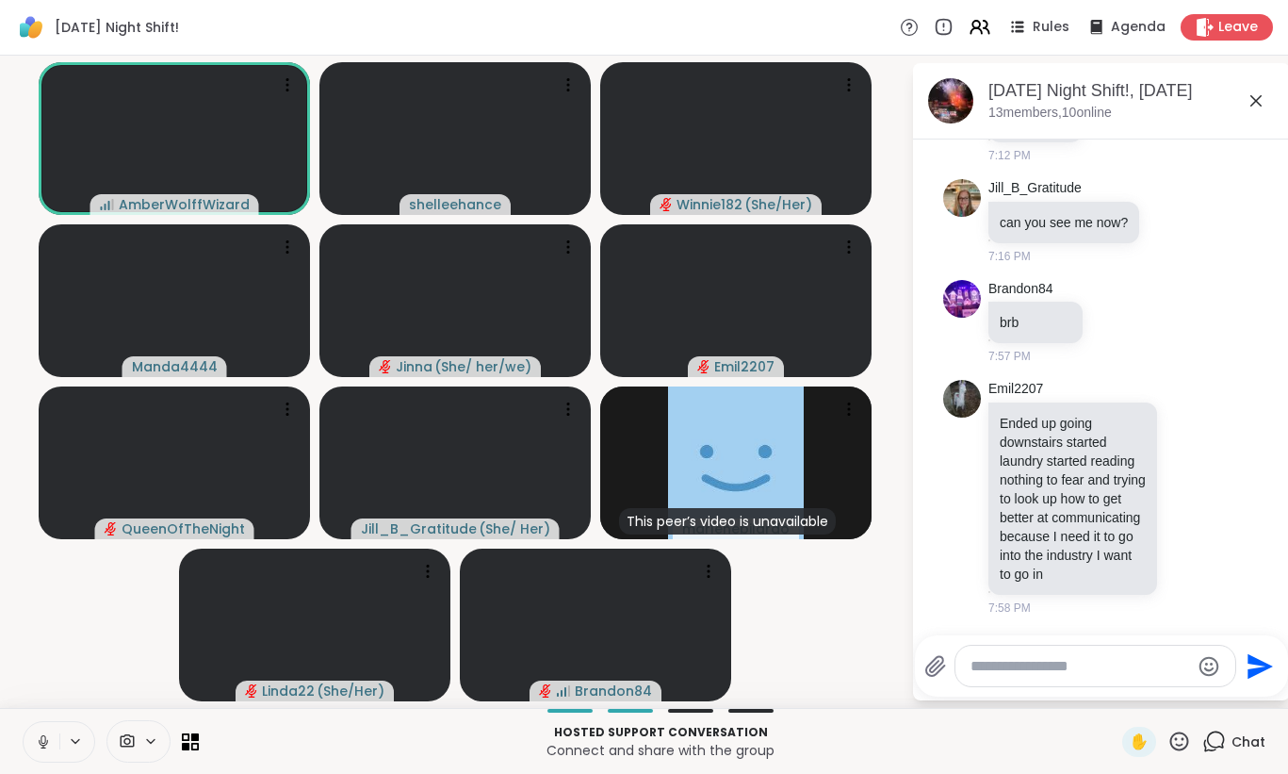
scroll to position [900, 0]
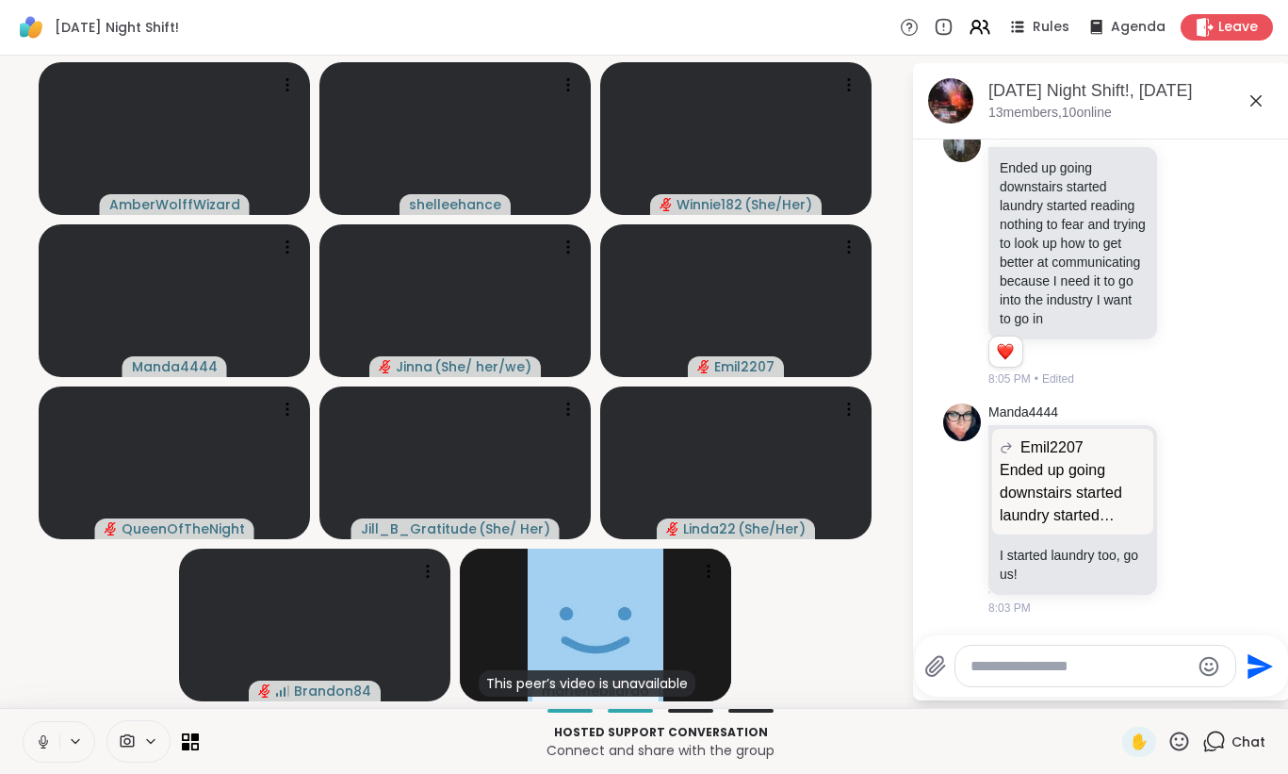
click at [36, 747] on icon at bounding box center [43, 741] width 17 height 17
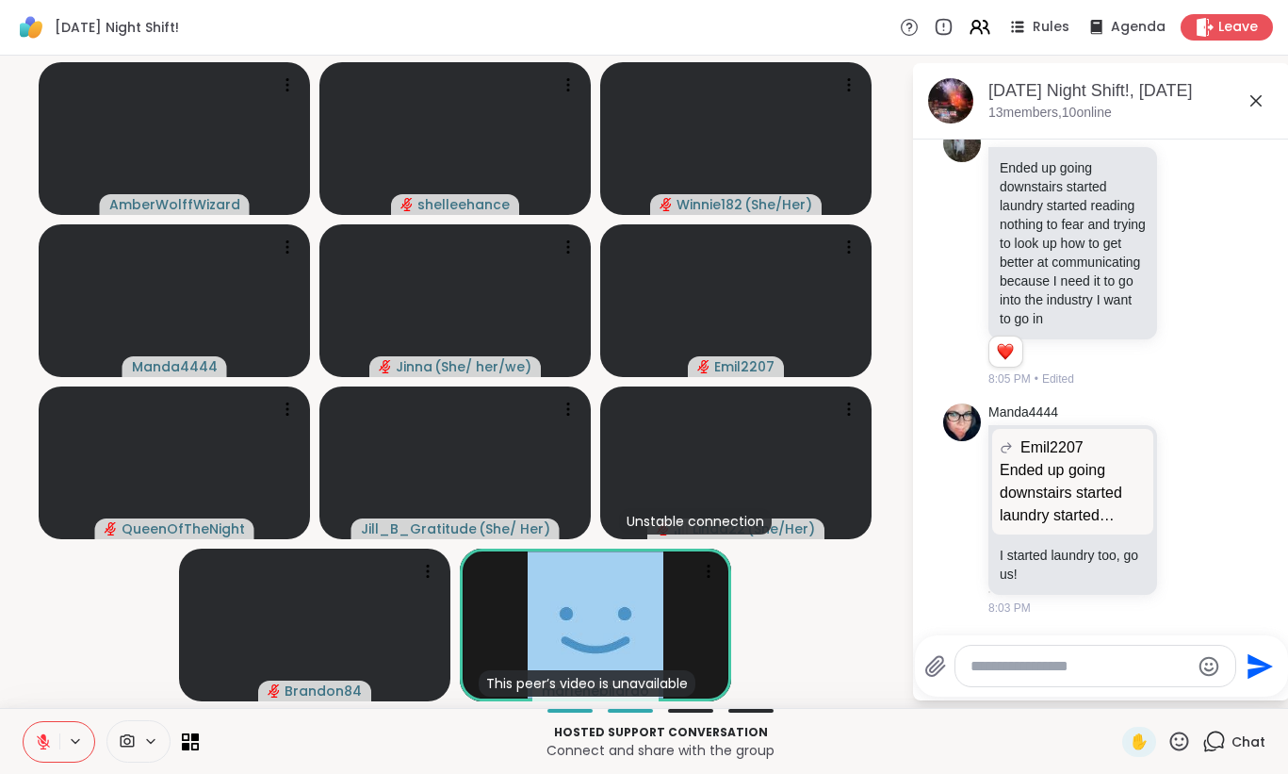
click at [41, 744] on icon at bounding box center [43, 741] width 13 height 13
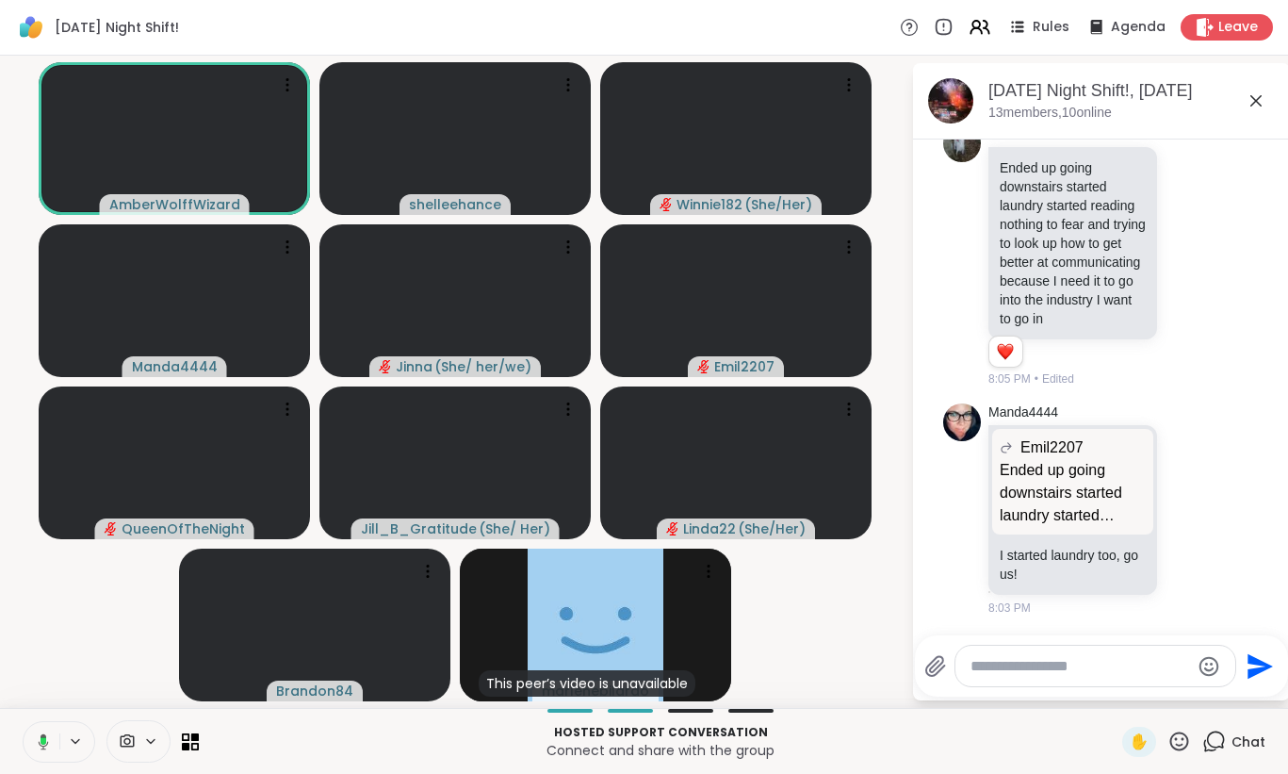
click at [37, 744] on icon at bounding box center [40, 741] width 17 height 17
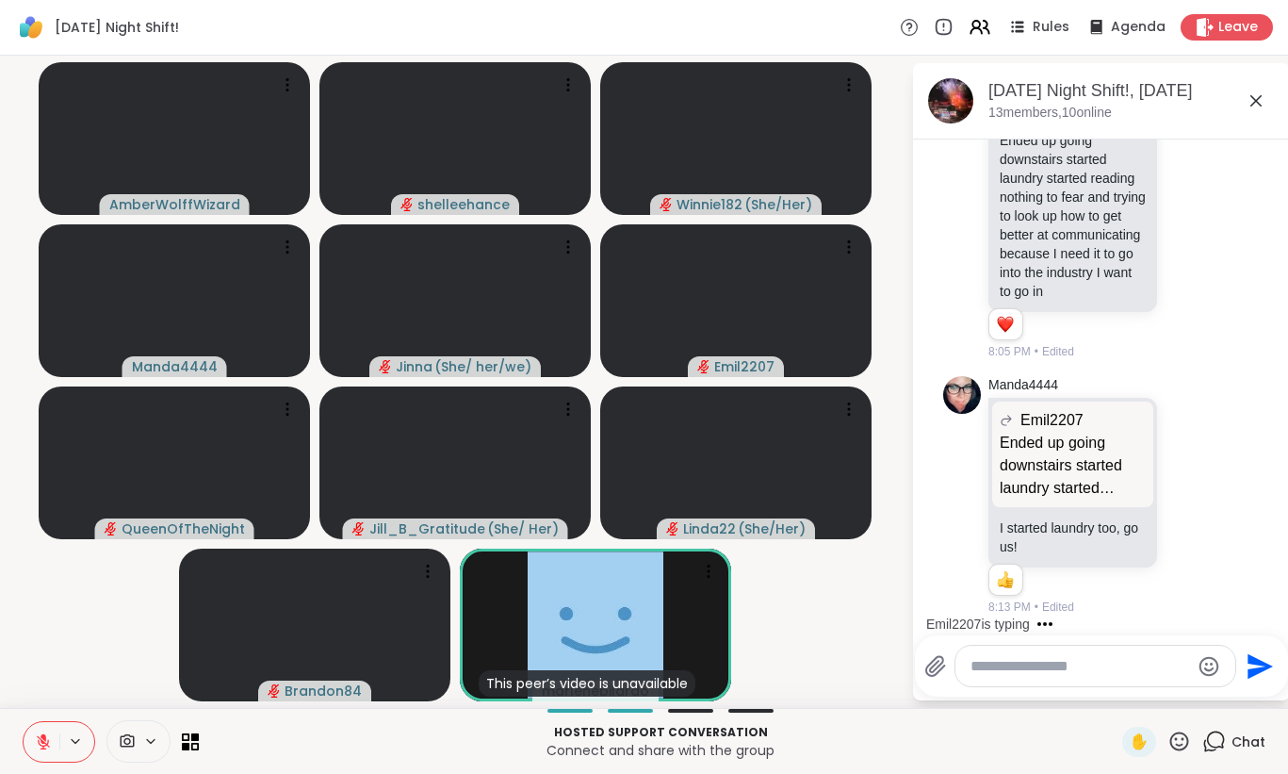
scroll to position [1110, 0]
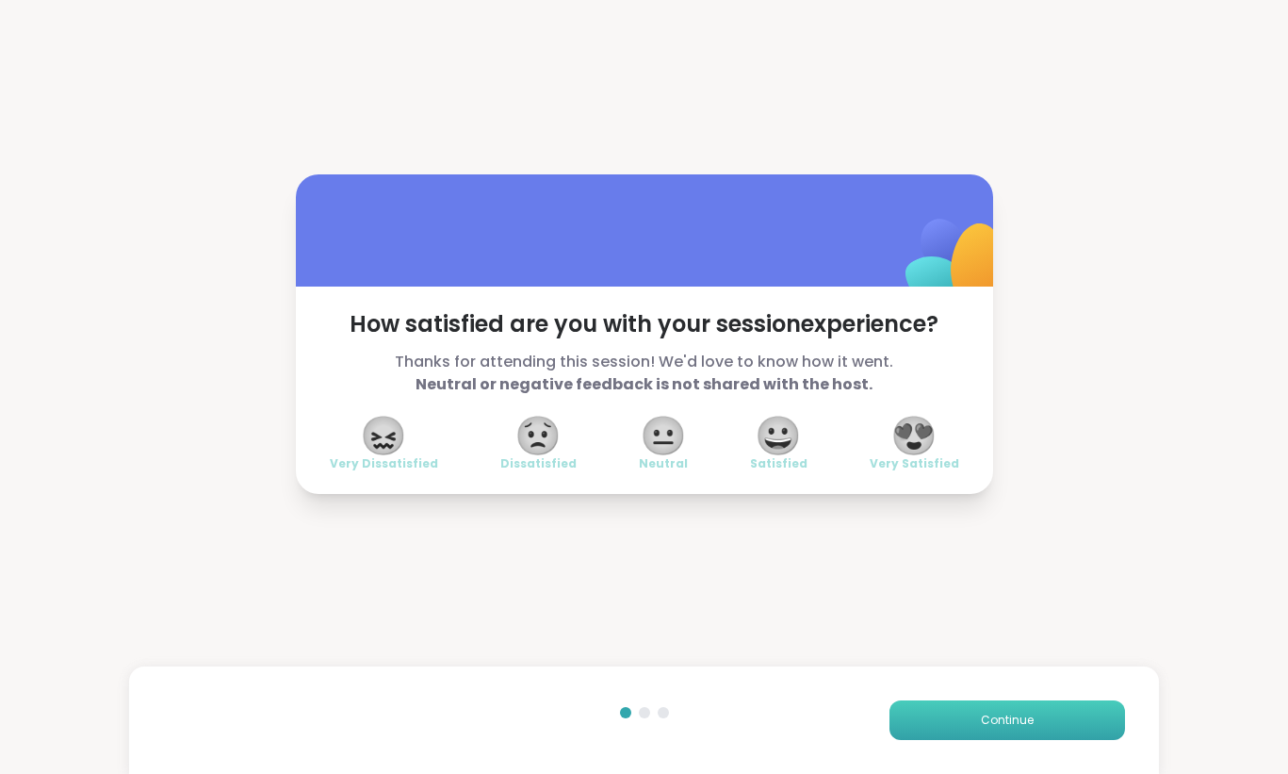
click at [1004, 726] on span "Continue" at bounding box center [1007, 720] width 53 height 17
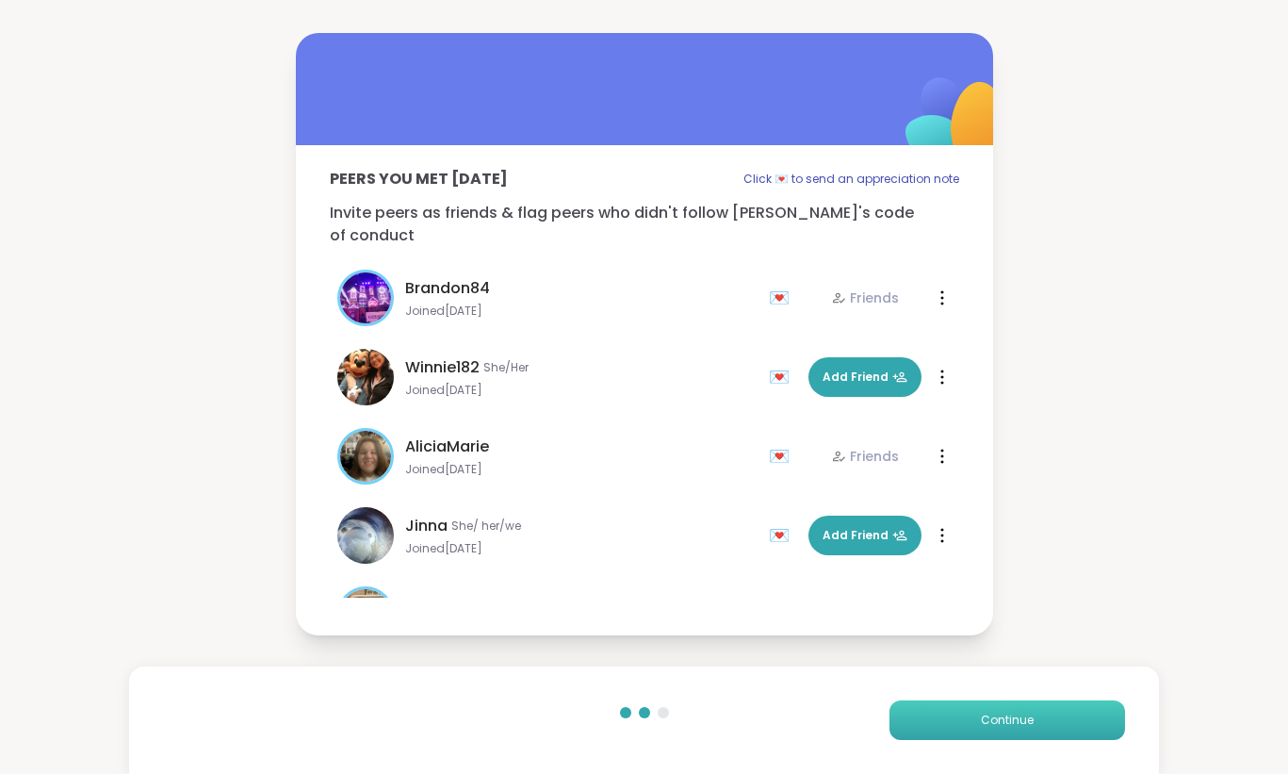
click at [1004, 726] on span "Continue" at bounding box center [1007, 720] width 53 height 17
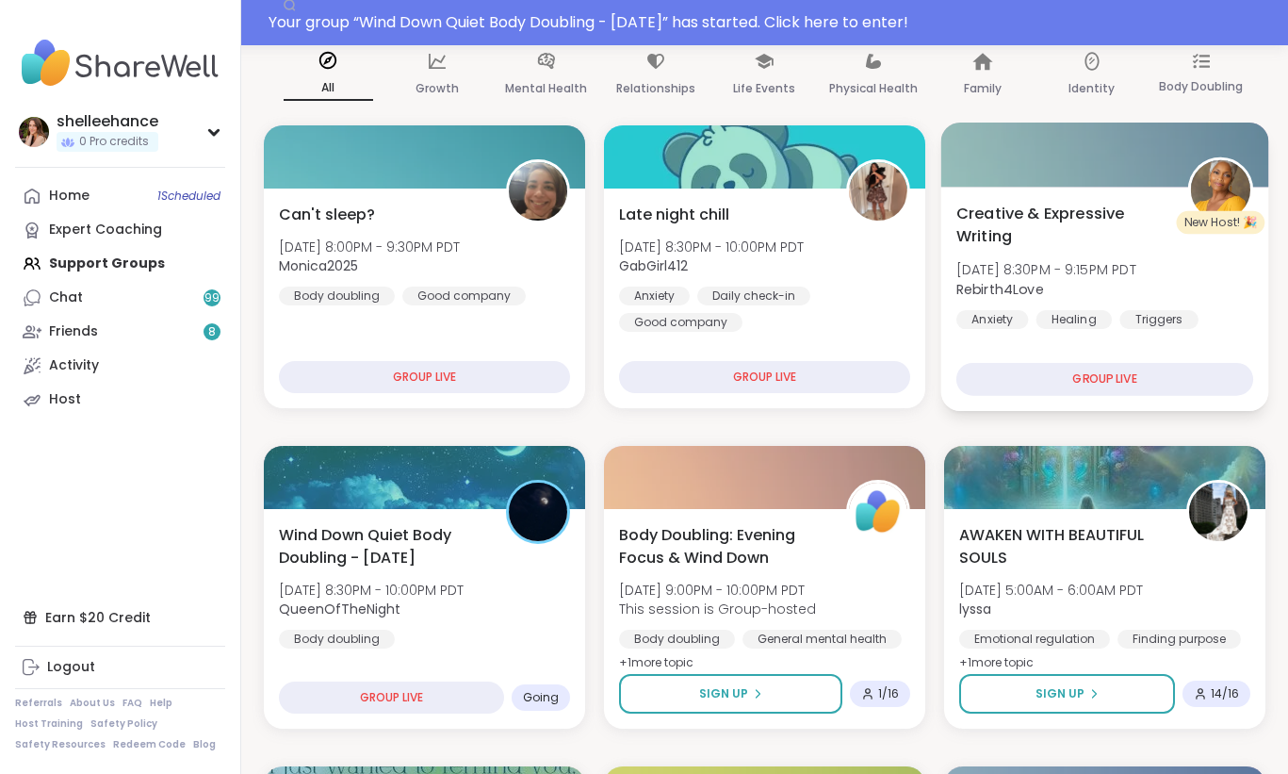
scroll to position [189, 0]
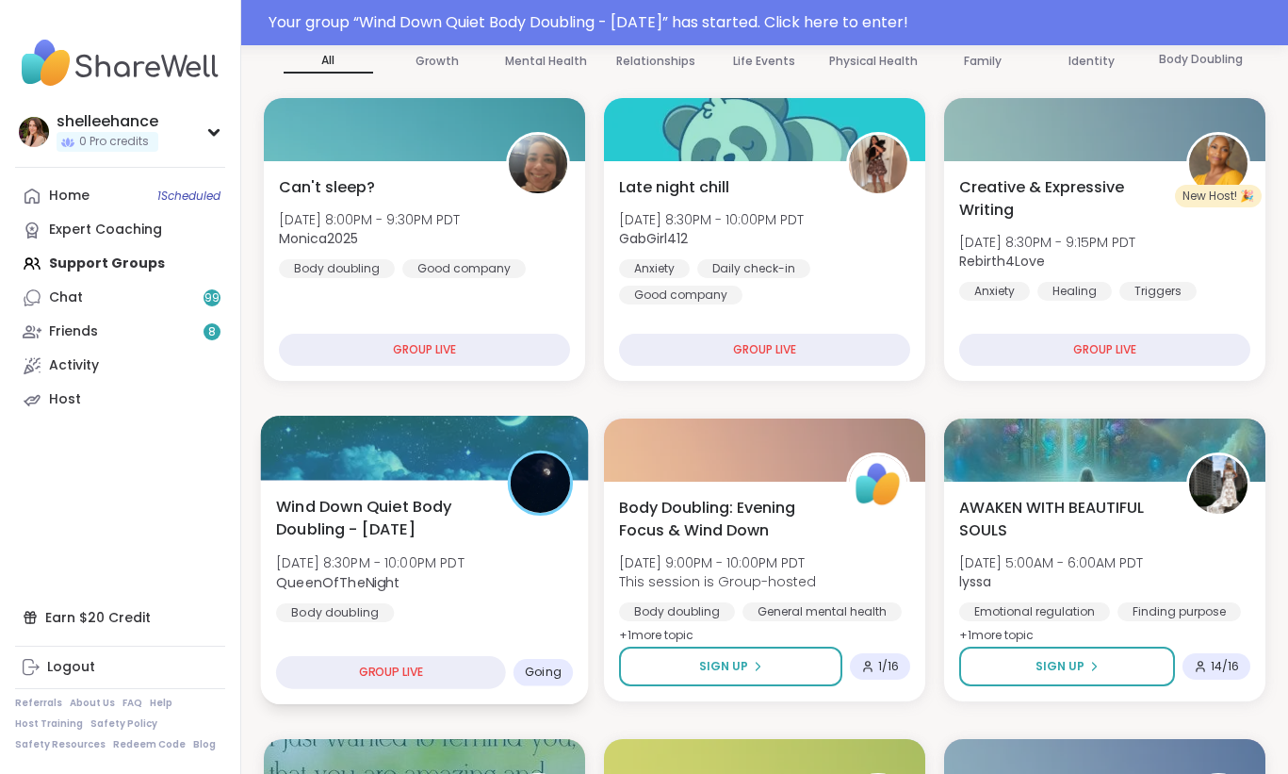
click at [525, 613] on div "Wind Down Quiet Body Doubling - [DATE] [DATE] 8:30PM - 10:00PM PDT QueenOfTheNi…" at bounding box center [424, 558] width 297 height 127
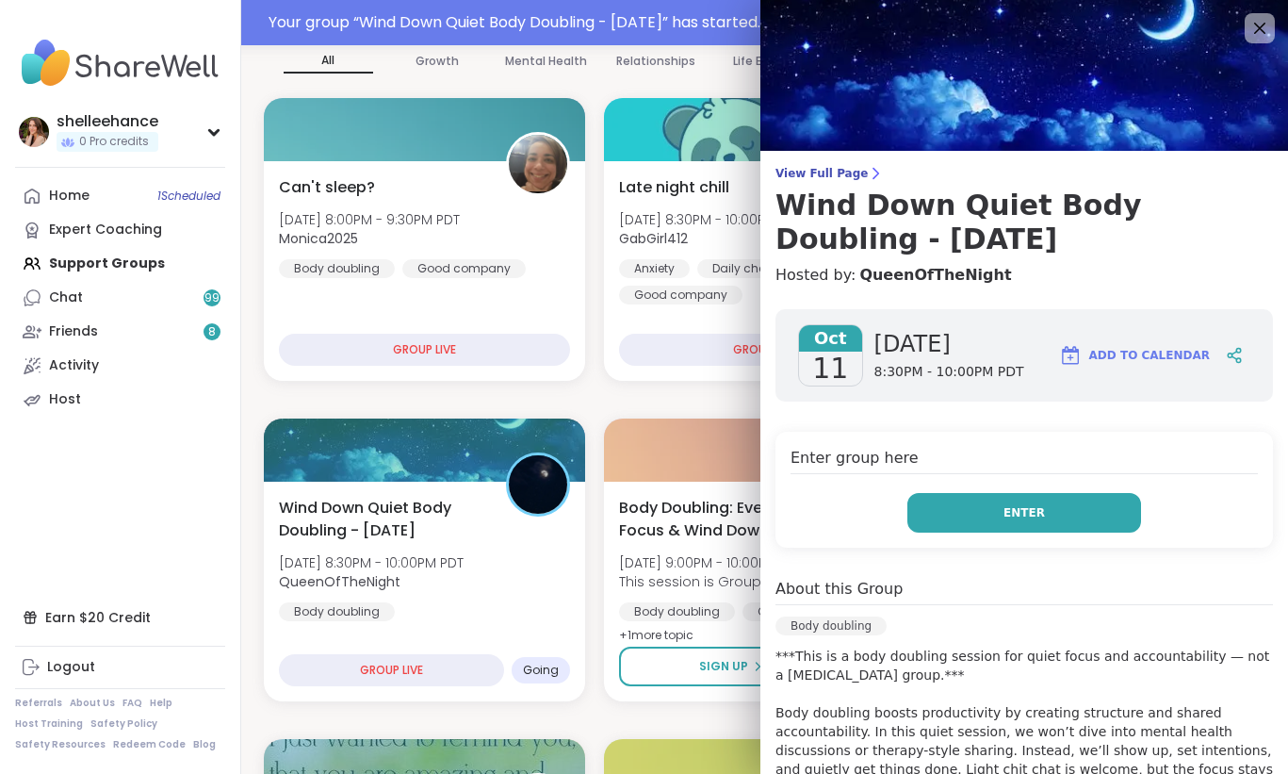
click at [942, 528] on button "Enter" at bounding box center [1025, 513] width 234 height 40
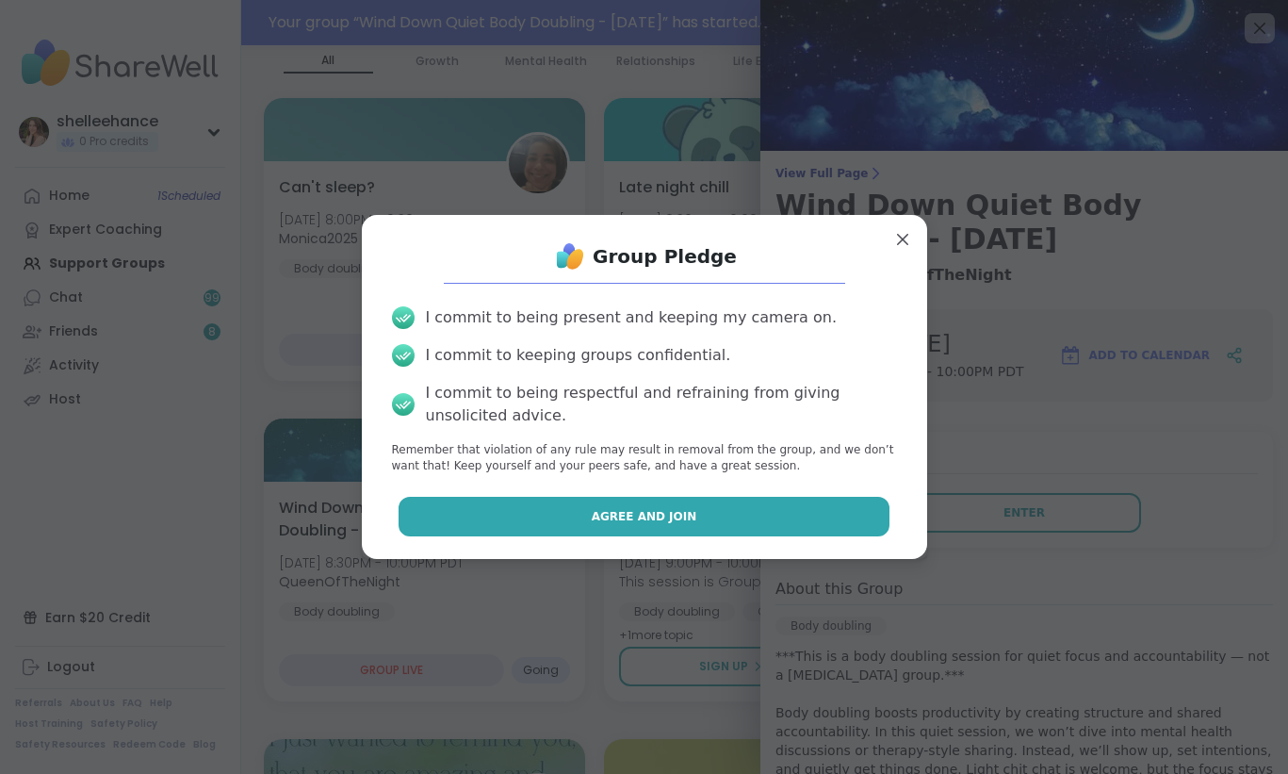
click at [559, 514] on button "Agree and Join" at bounding box center [644, 517] width 491 height 40
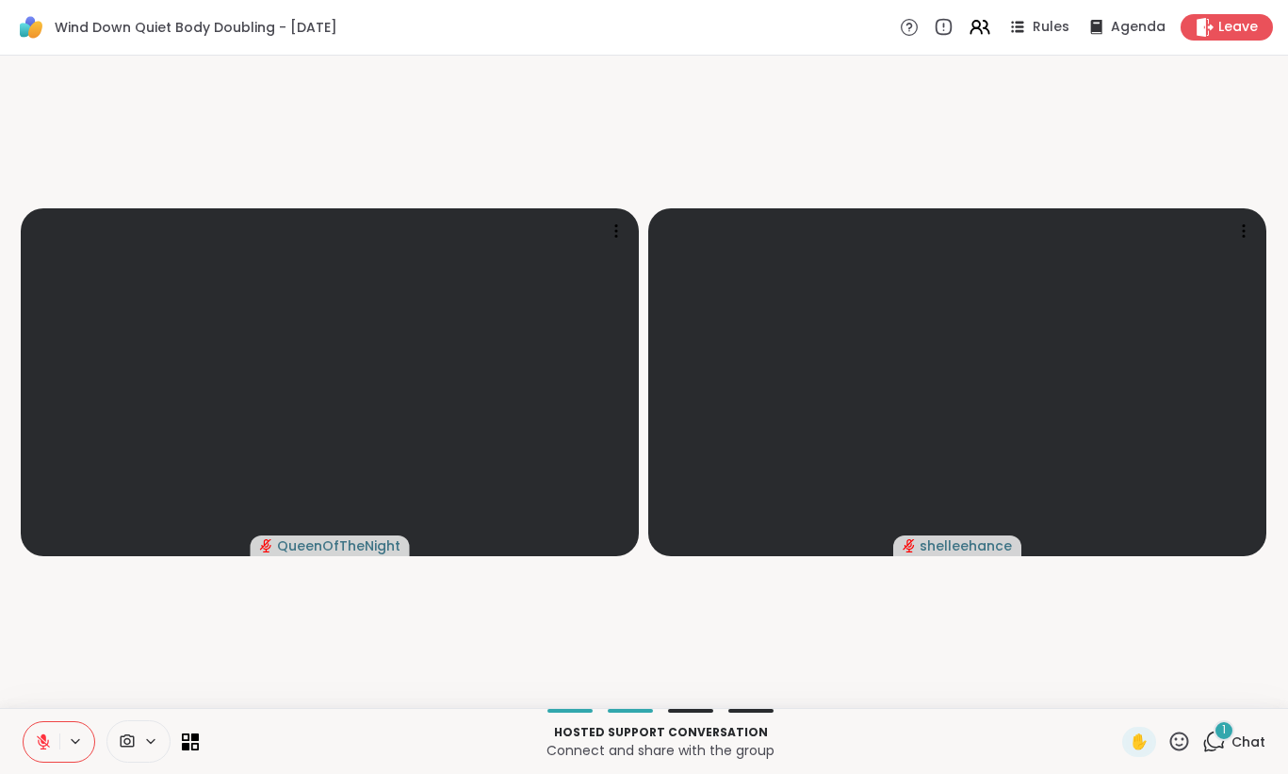
click at [1252, 735] on span "Chat" at bounding box center [1249, 741] width 34 height 19
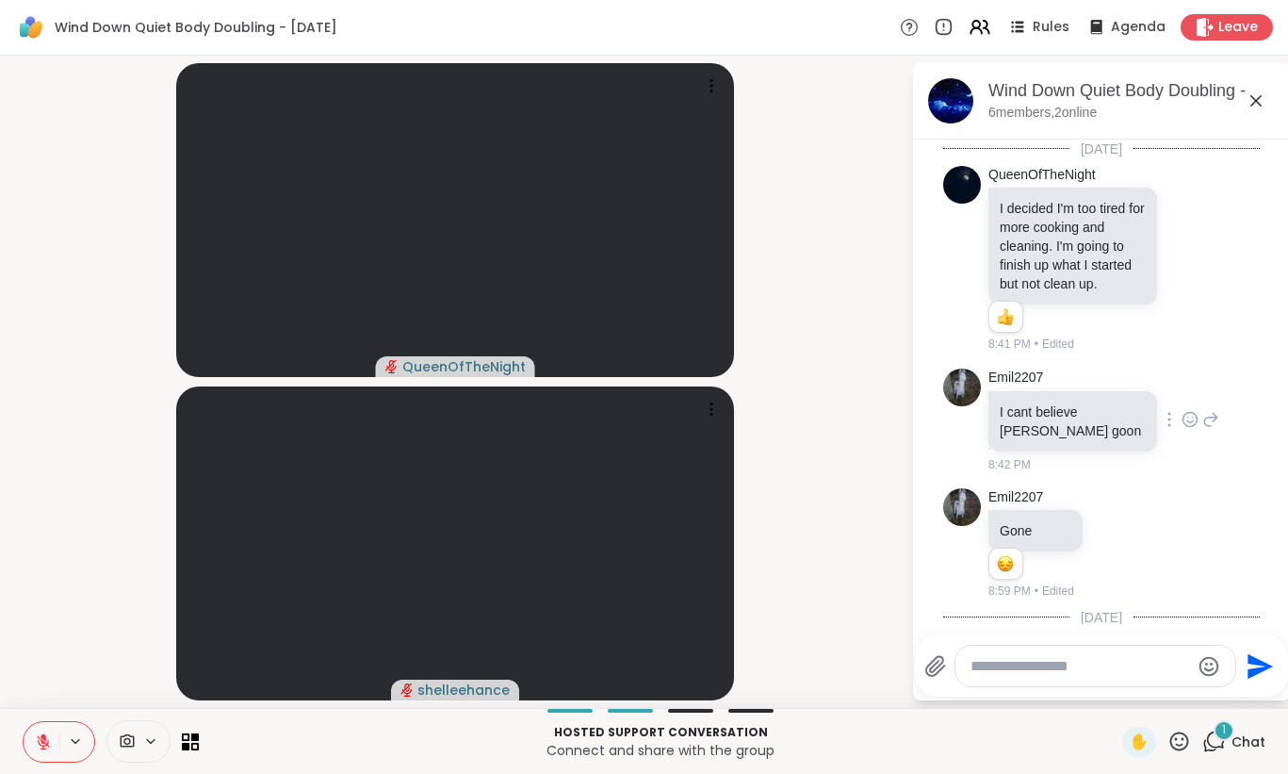
scroll to position [167, 0]
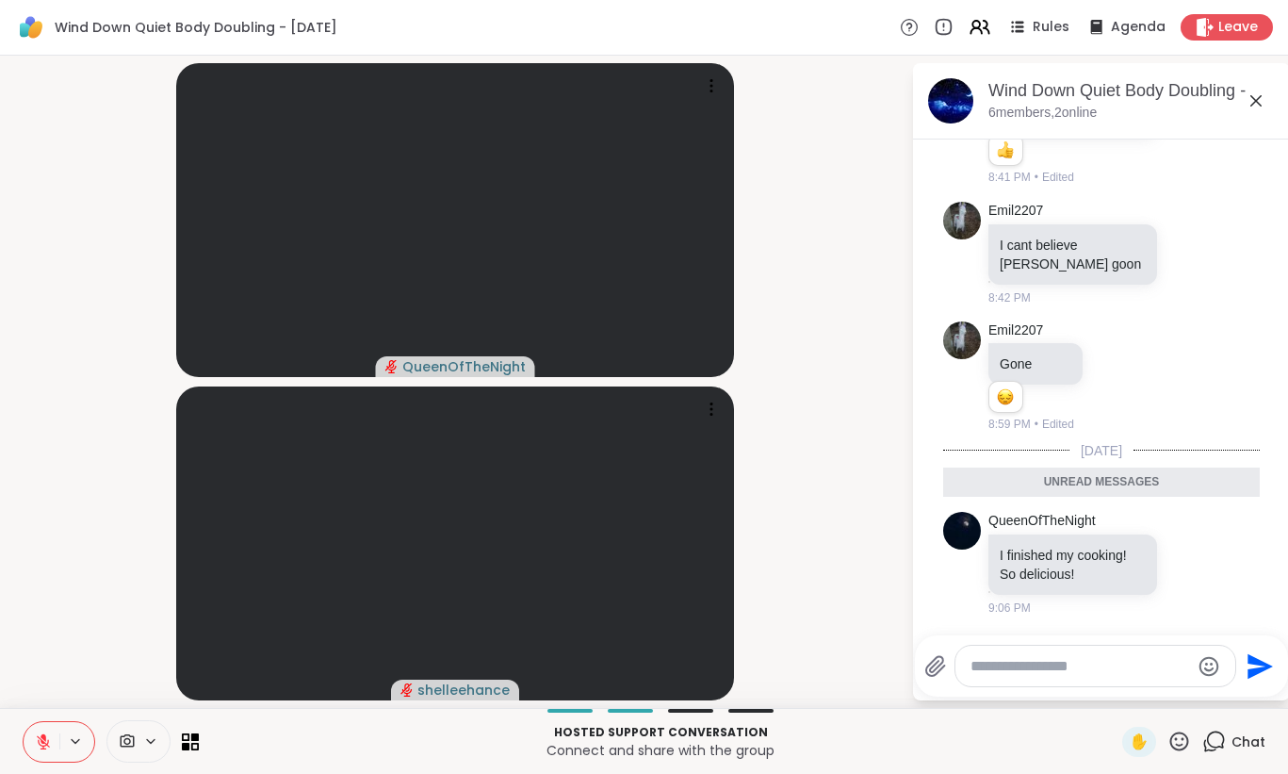
click at [1254, 97] on icon at bounding box center [1256, 101] width 23 height 23
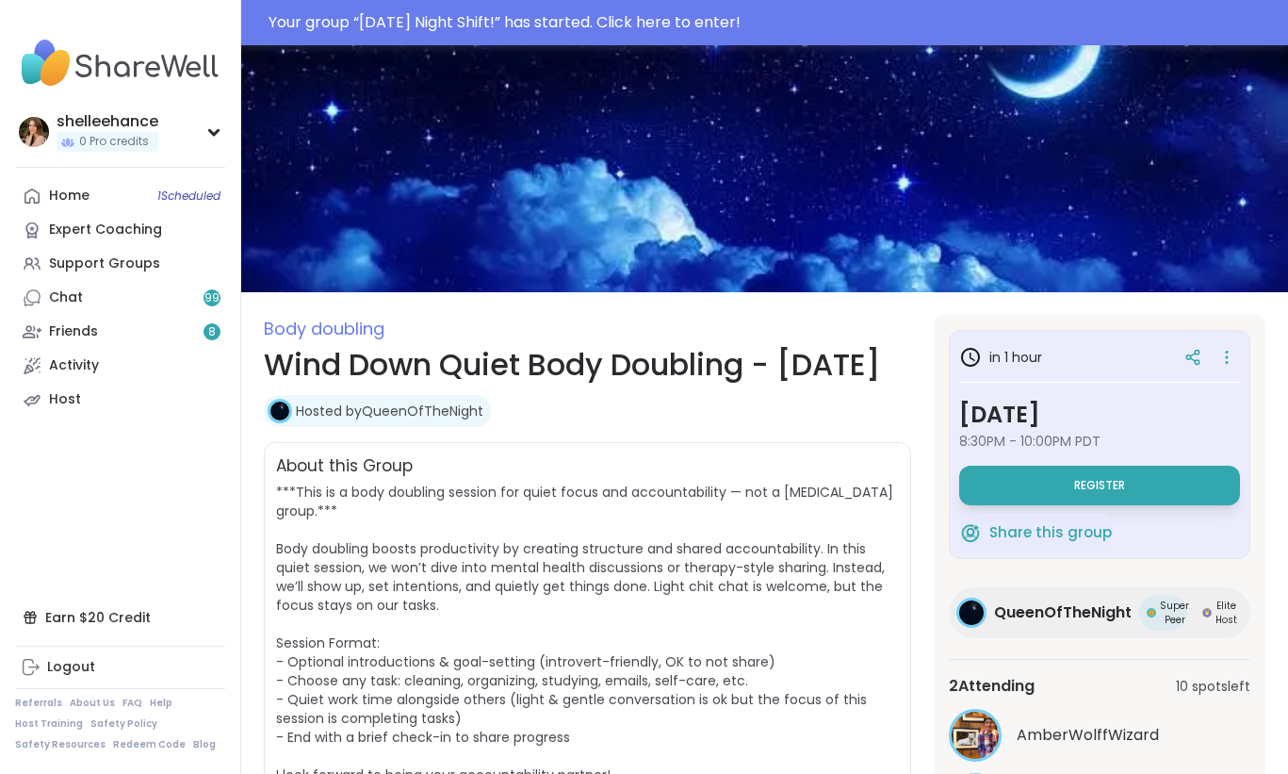
click at [1097, 491] on span "Register" at bounding box center [1100, 485] width 51 height 15
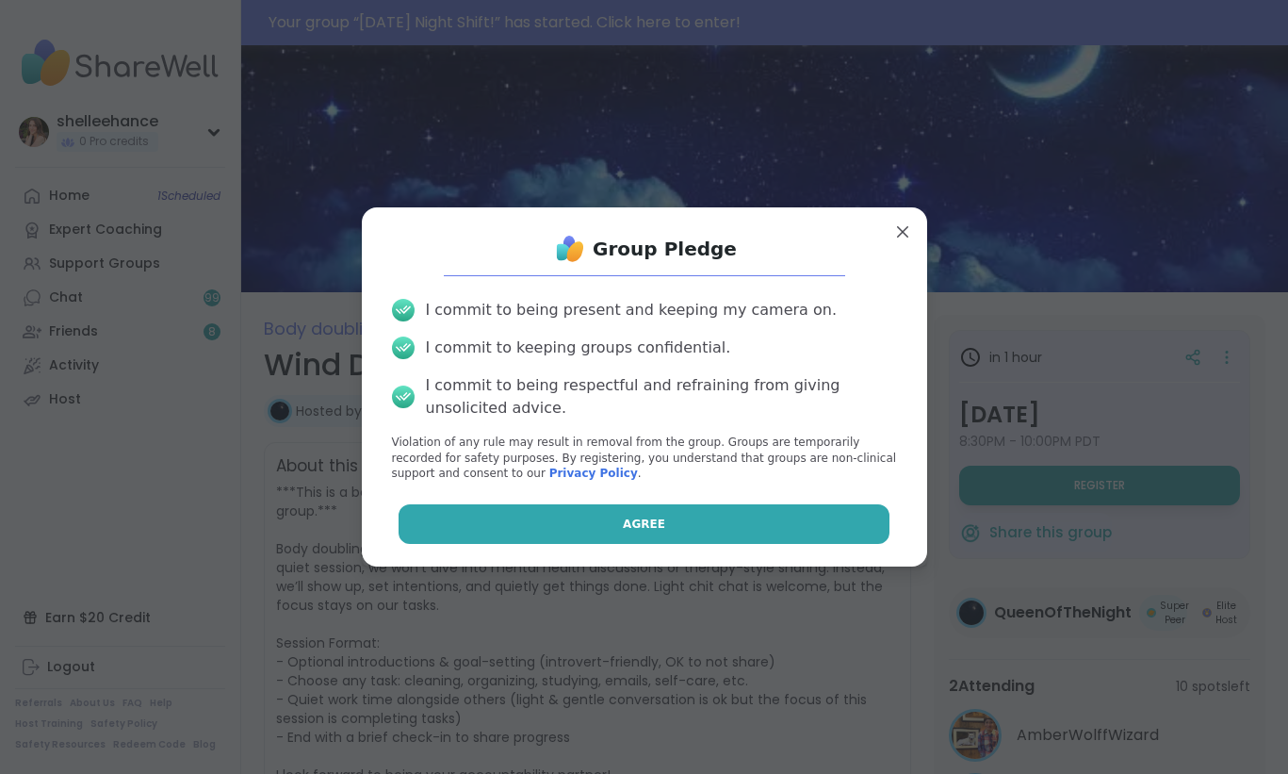
click at [616, 517] on button "Agree" at bounding box center [644, 524] width 491 height 40
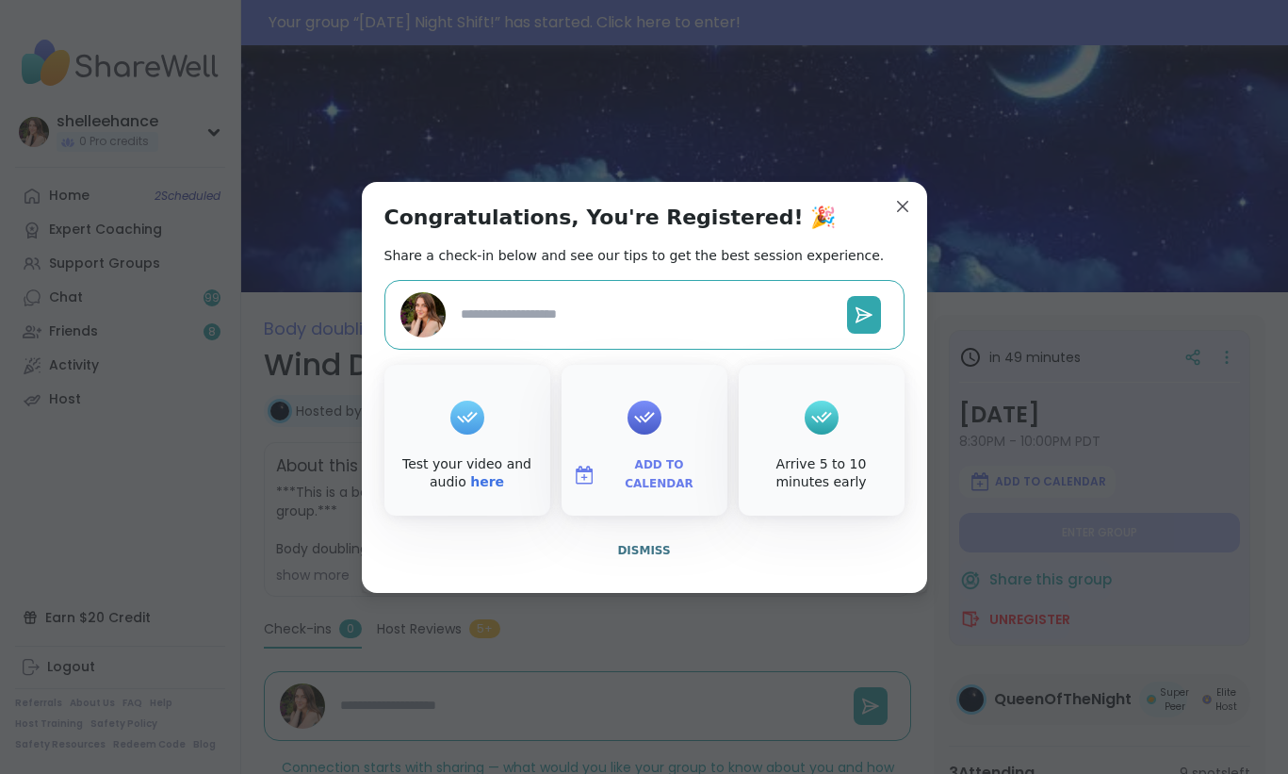
type textarea "*"
